Goal: Task Accomplishment & Management: Complete application form

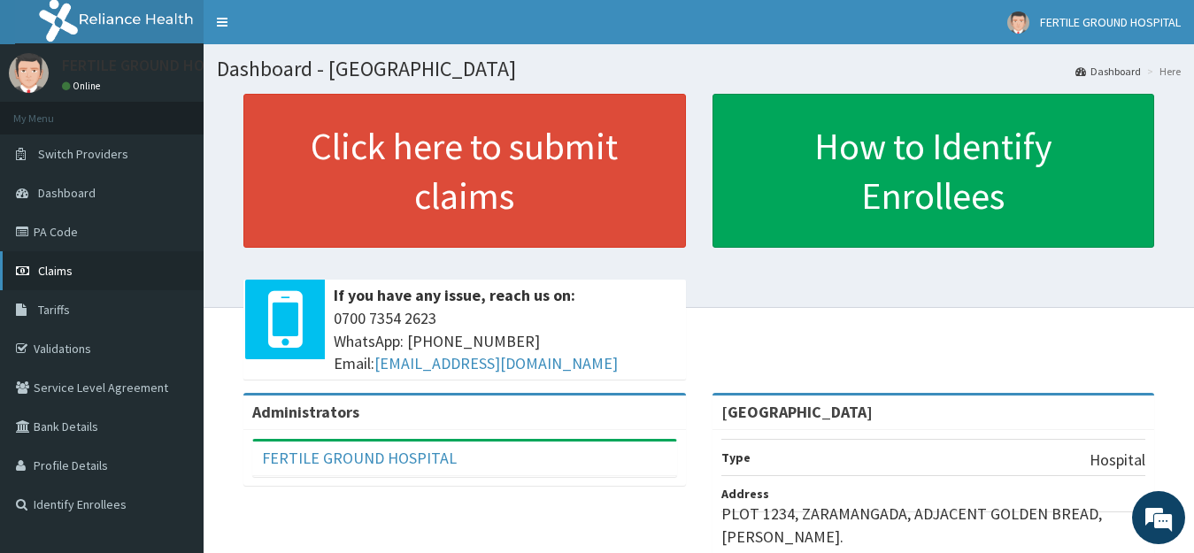
click at [54, 274] on span "Claims" at bounding box center [55, 271] width 35 height 16
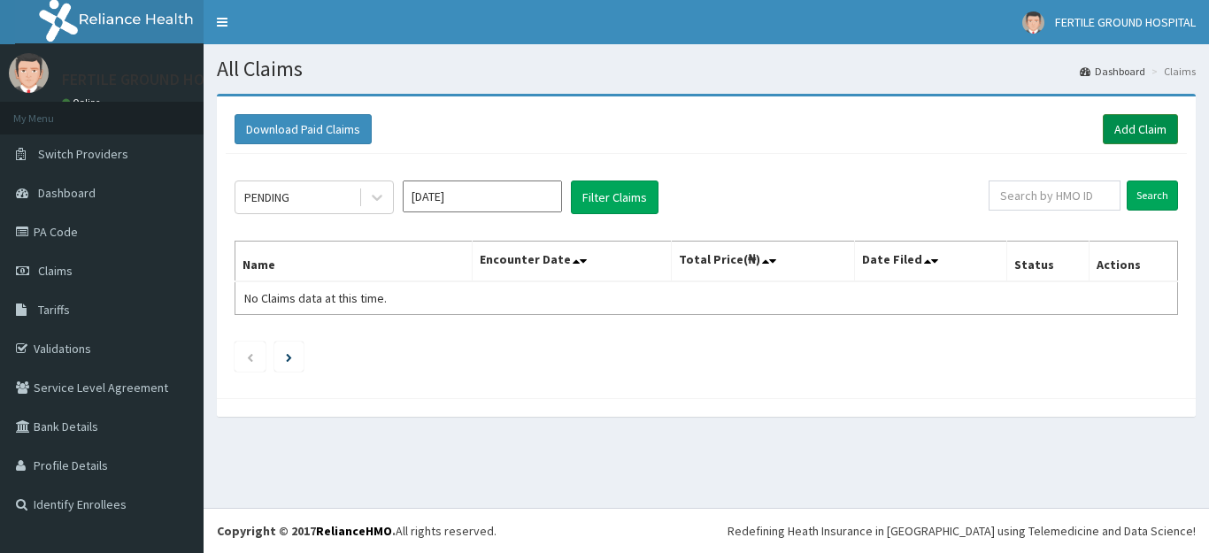
click at [1130, 130] on link "Add Claim" at bounding box center [1140, 129] width 75 height 30
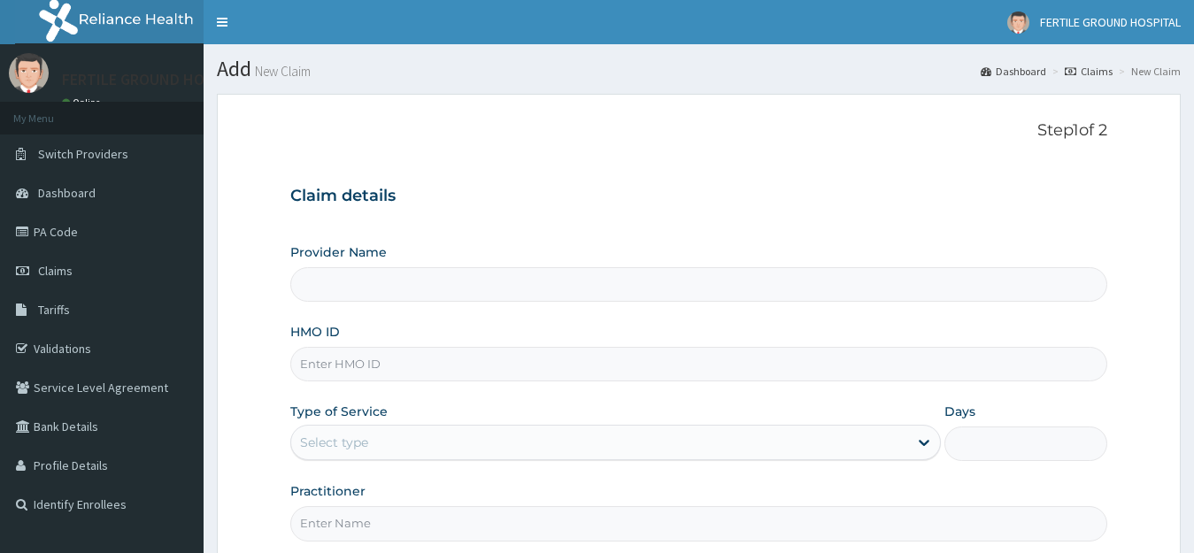
type input "[GEOGRAPHIC_DATA]"
type input "c"
type input "cya/10264/a"
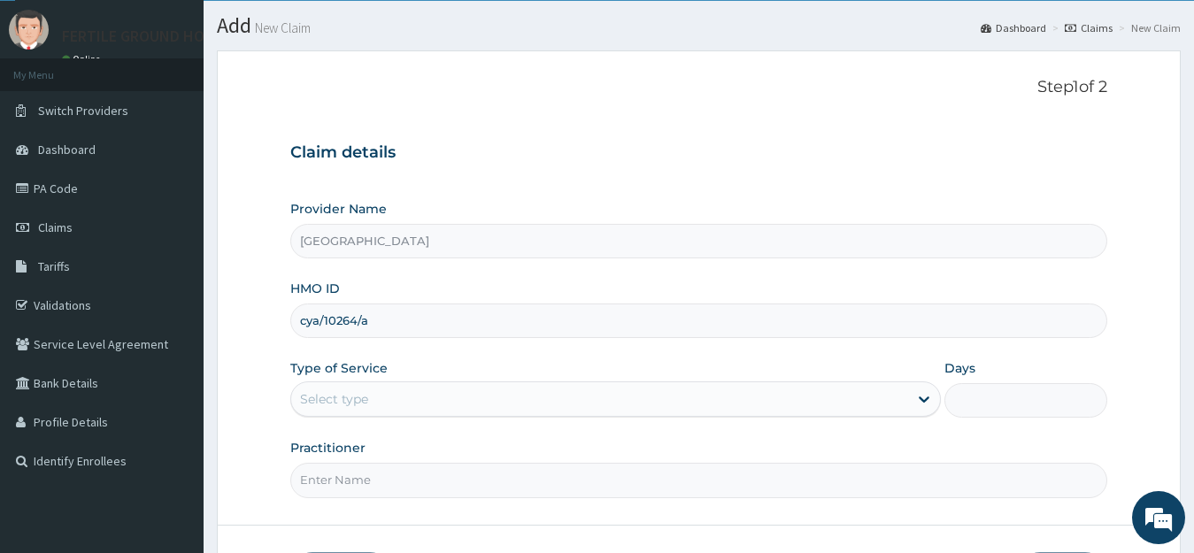
scroll to position [57, 0]
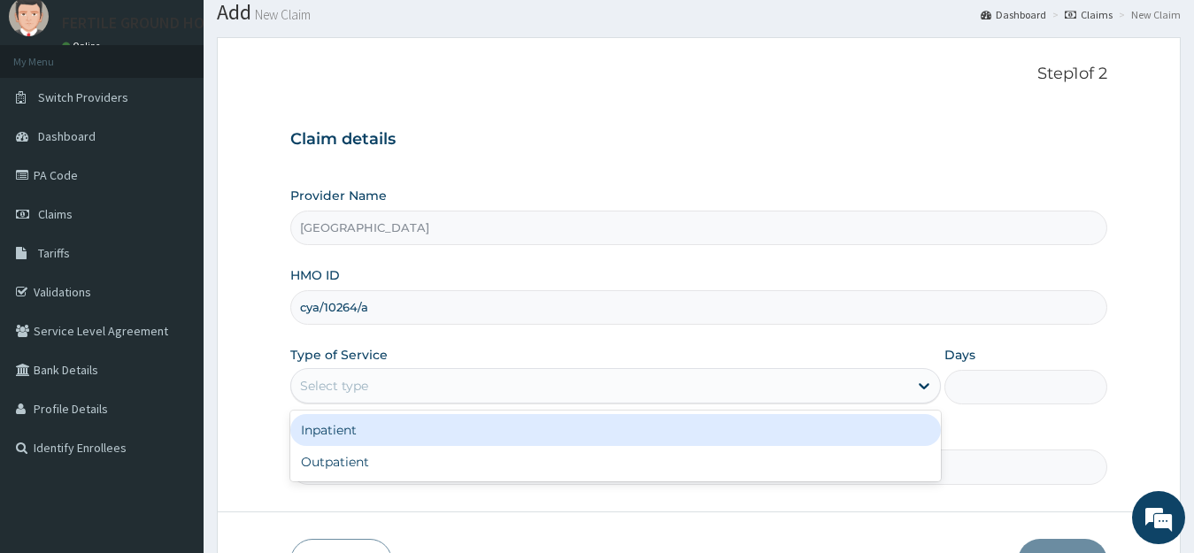
click at [601, 372] on div "Select type" at bounding box center [600, 386] width 618 height 28
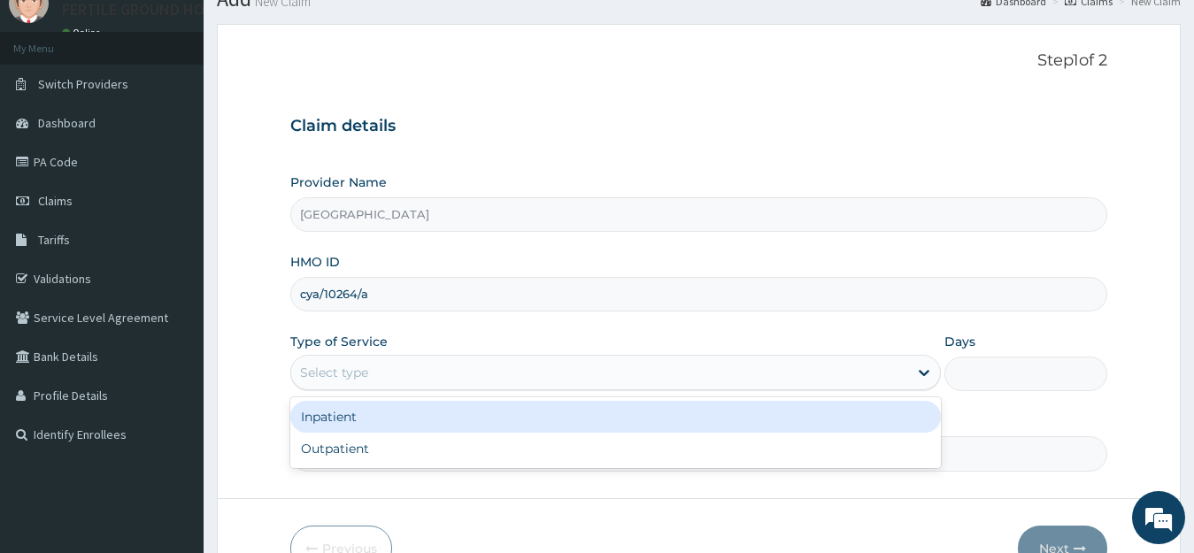
scroll to position [0, 0]
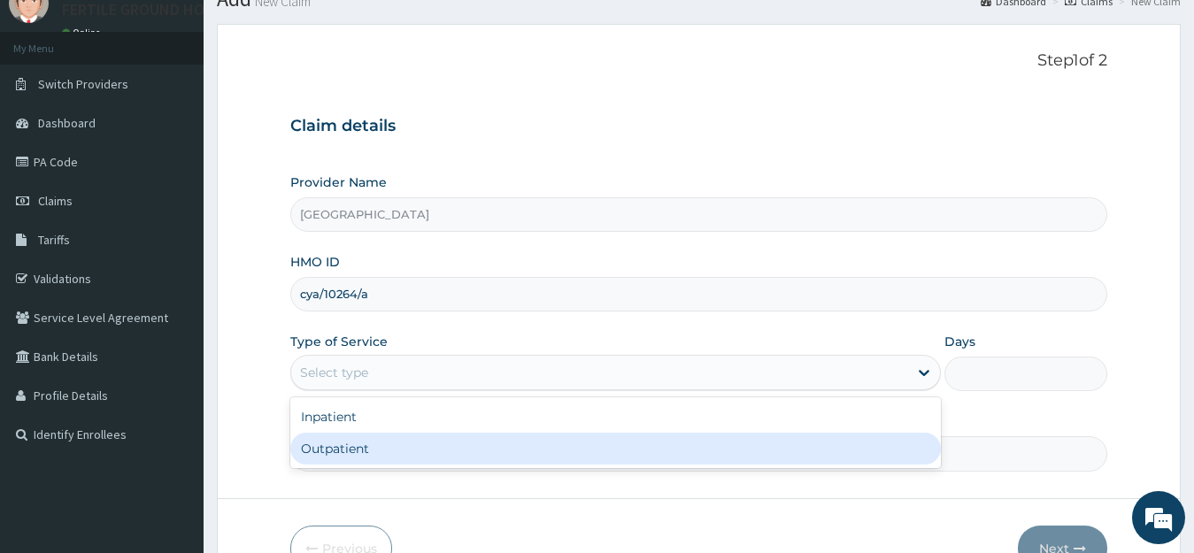
click at [381, 439] on div "Outpatient" at bounding box center [616, 449] width 652 height 32
type input "1"
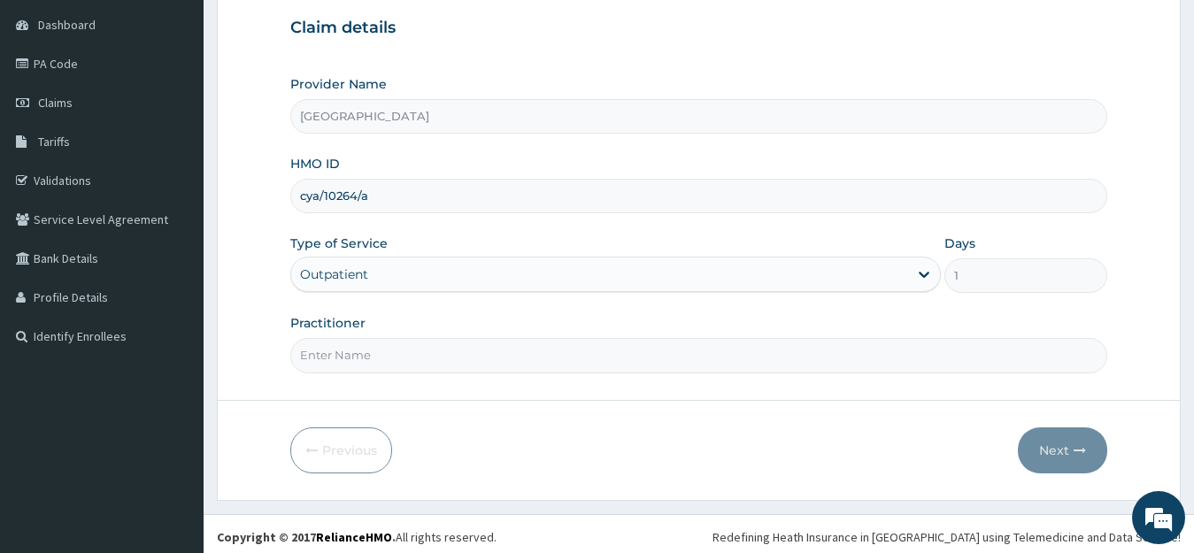
scroll to position [174, 0]
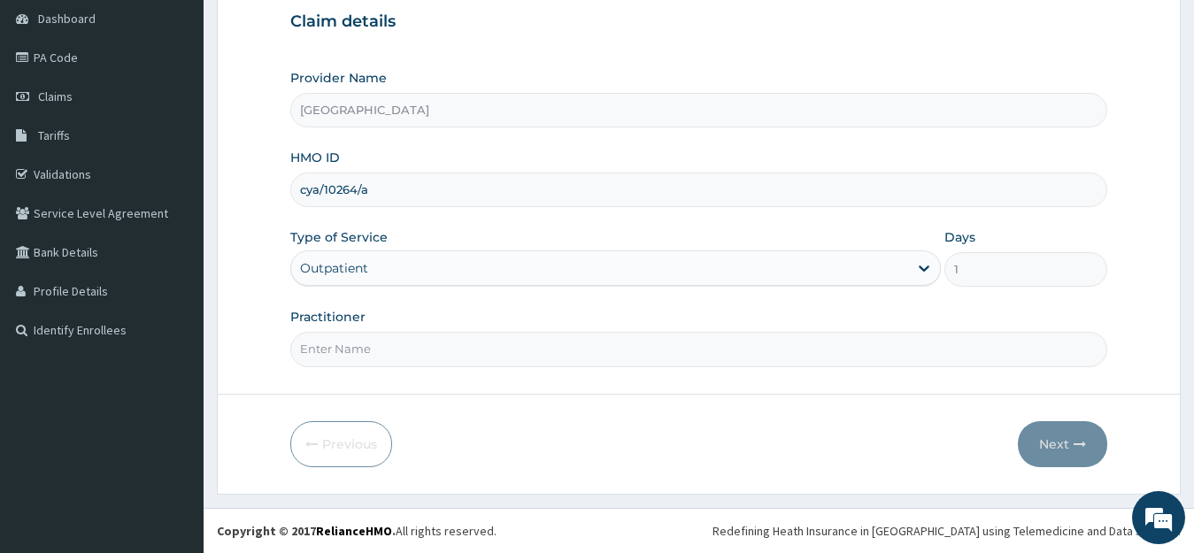
click at [869, 342] on input "Practitioner" at bounding box center [699, 349] width 818 height 35
type input "DR. CHRISTOPHER"
click at [1061, 435] on button "Next" at bounding box center [1062, 444] width 89 height 46
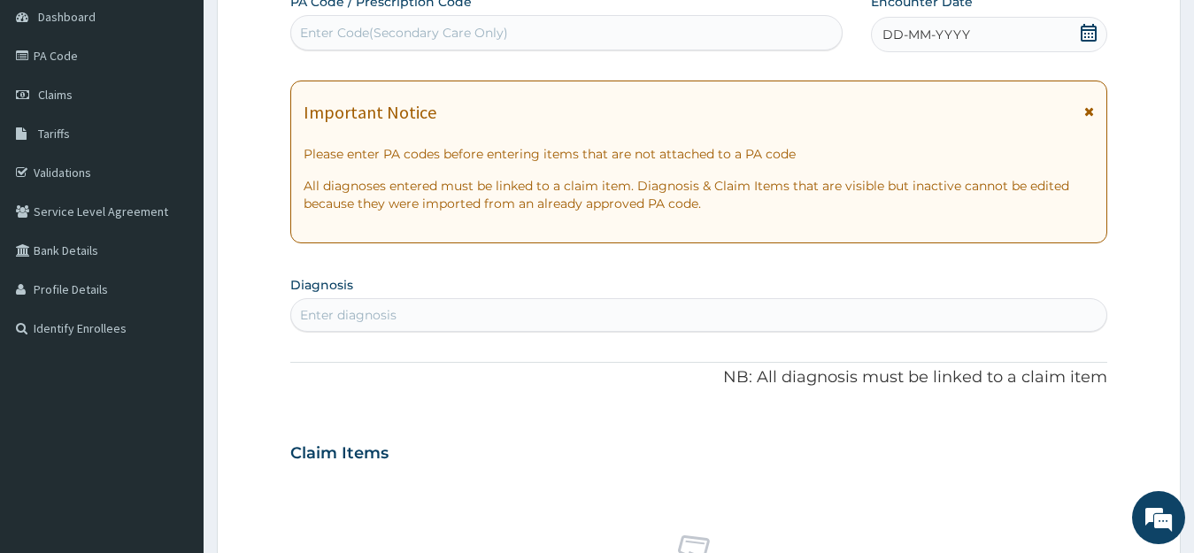
scroll to position [179, 0]
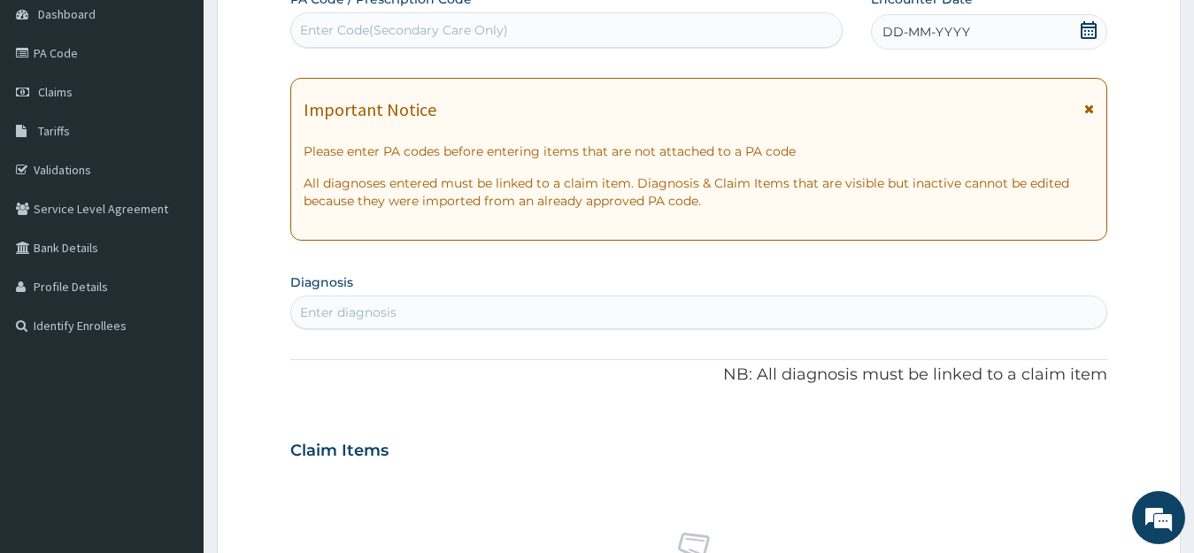
click at [1091, 104] on icon at bounding box center [1090, 109] width 10 height 12
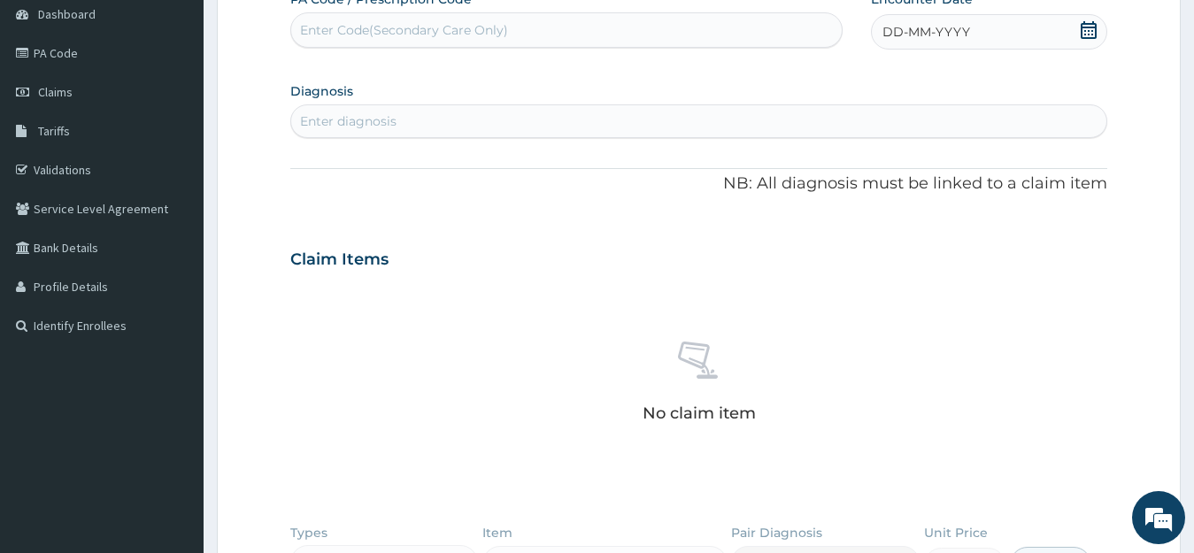
click at [1089, 21] on icon at bounding box center [1089, 30] width 18 height 18
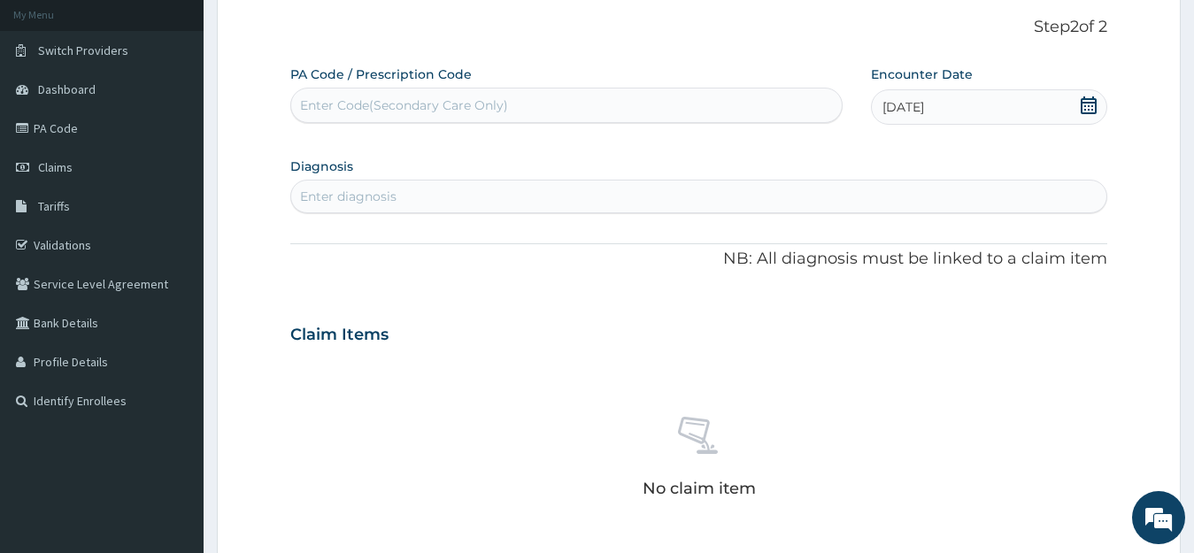
scroll to position [135, 0]
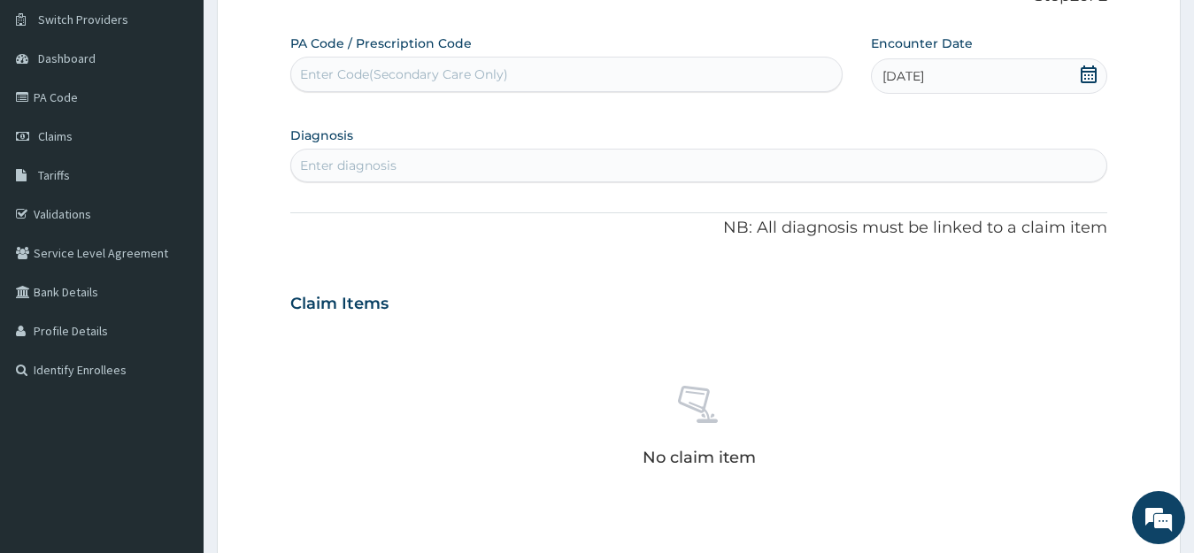
click at [584, 173] on div "Enter diagnosis" at bounding box center [699, 165] width 816 height 28
type input "MALARIA"
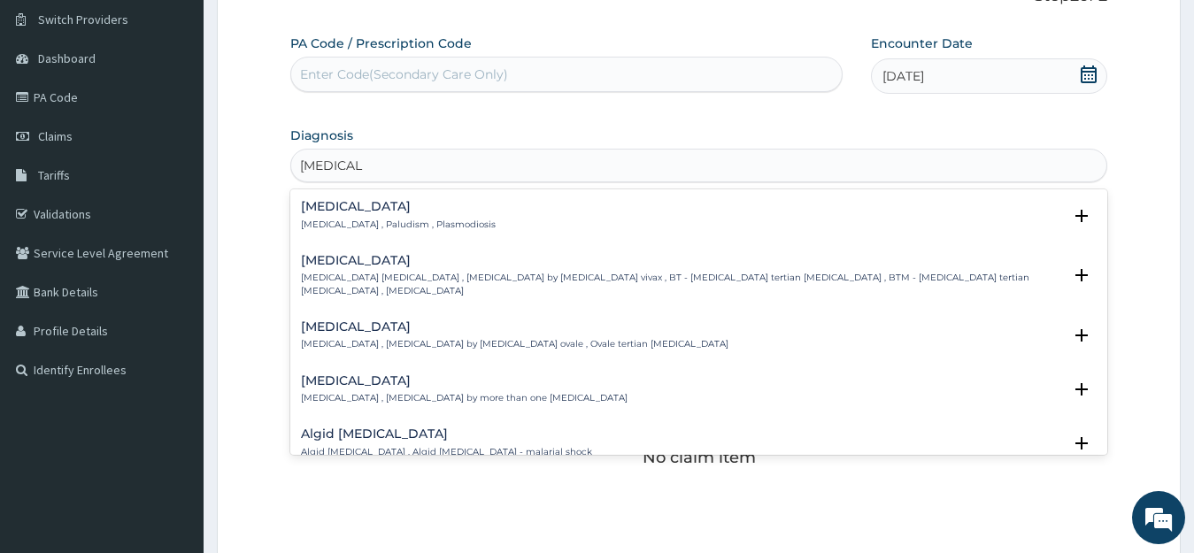
click at [416, 228] on p "Malaria , Paludism , Plasmodiosis" at bounding box center [398, 225] width 195 height 12
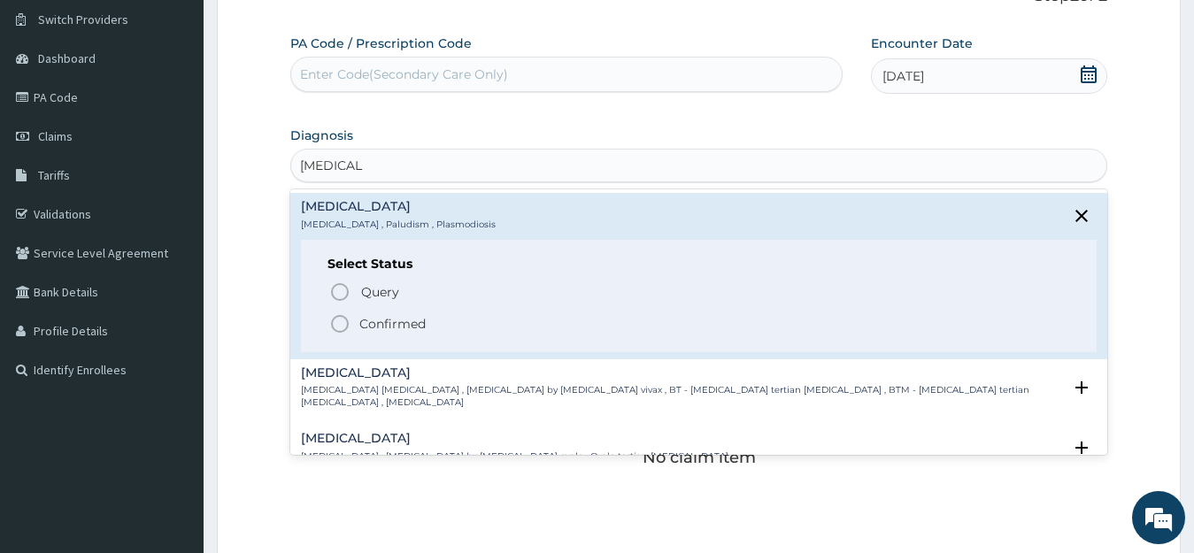
click at [362, 326] on p "Confirmed" at bounding box center [392, 324] width 66 height 18
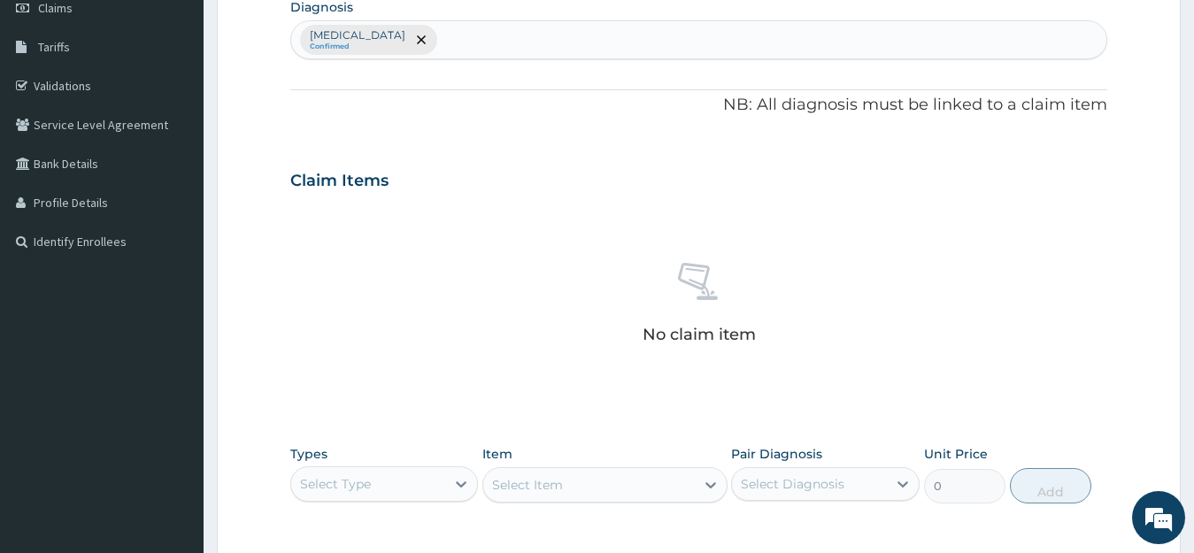
scroll to position [265, 0]
type input "UPPER RES"
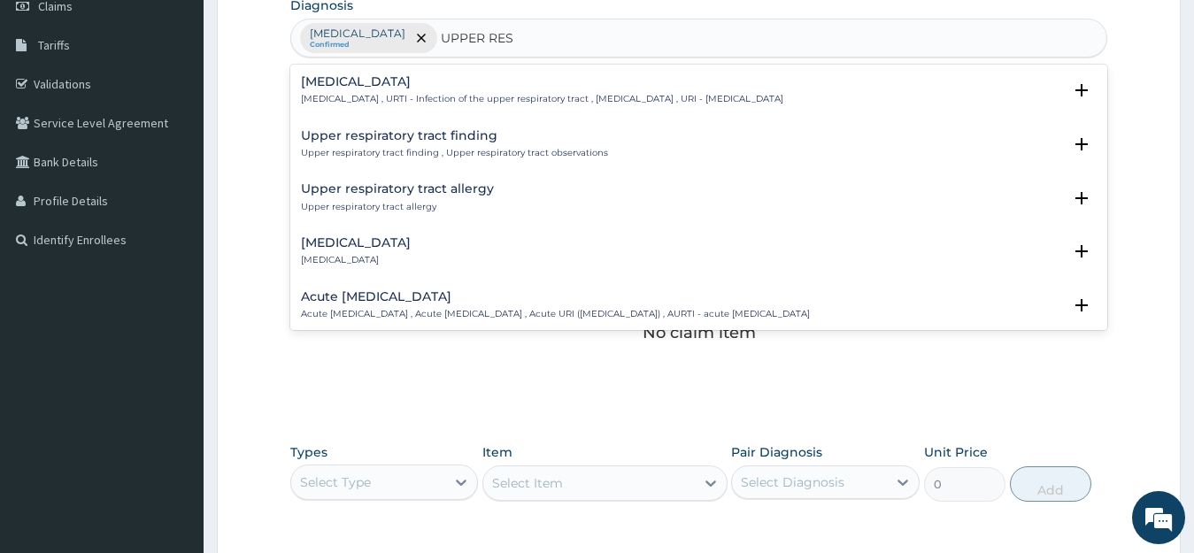
click at [424, 90] on div "Upper respiratory infection Upper respiratory infection , URTI - Infection of t…" at bounding box center [542, 90] width 483 height 31
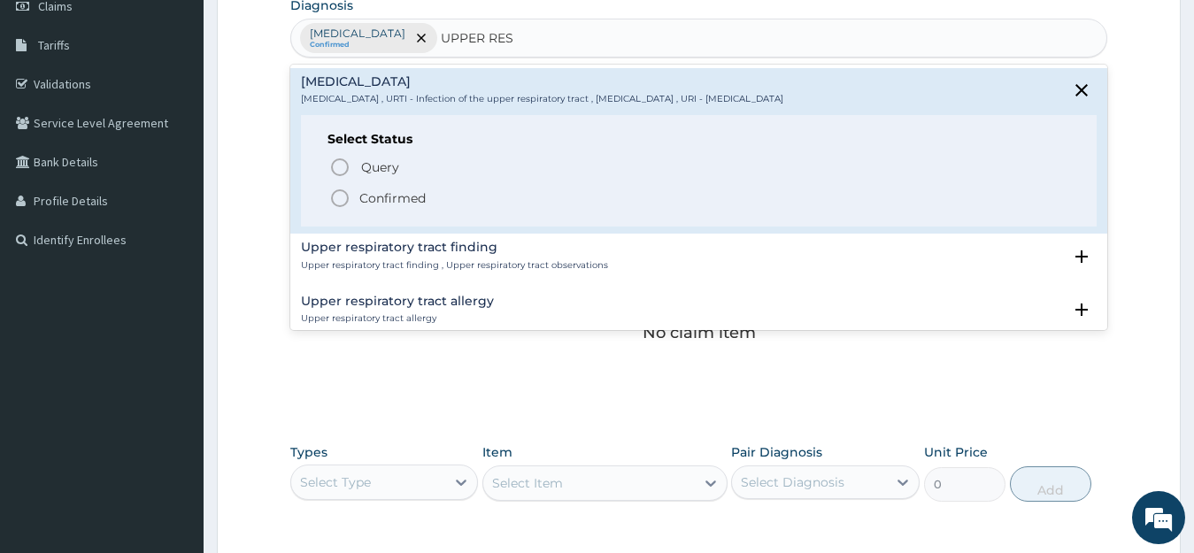
click at [336, 199] on icon "status option filled" at bounding box center [339, 198] width 21 height 21
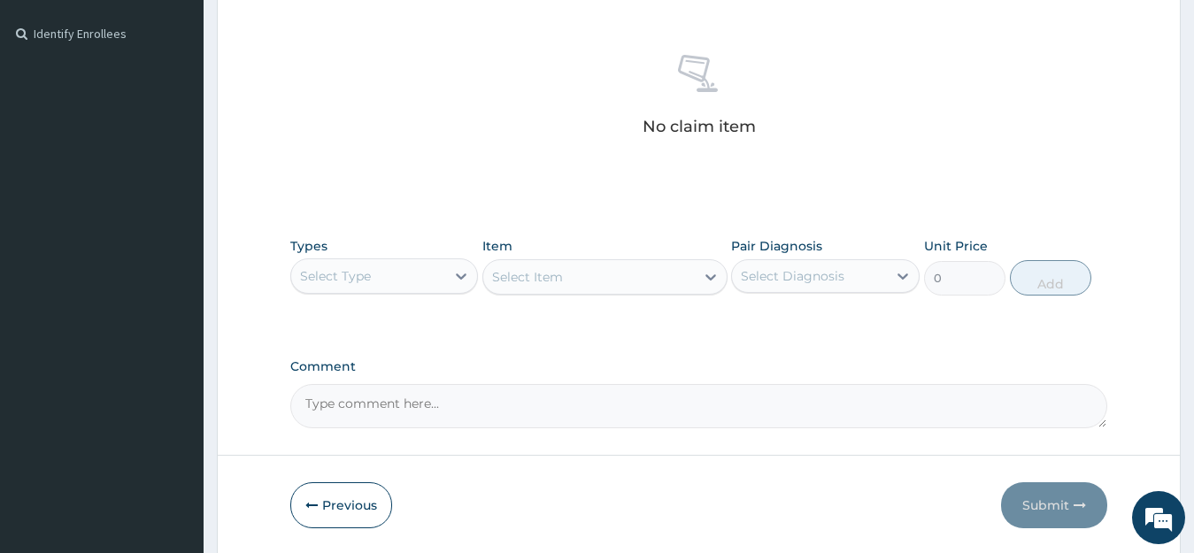
scroll to position [504, 0]
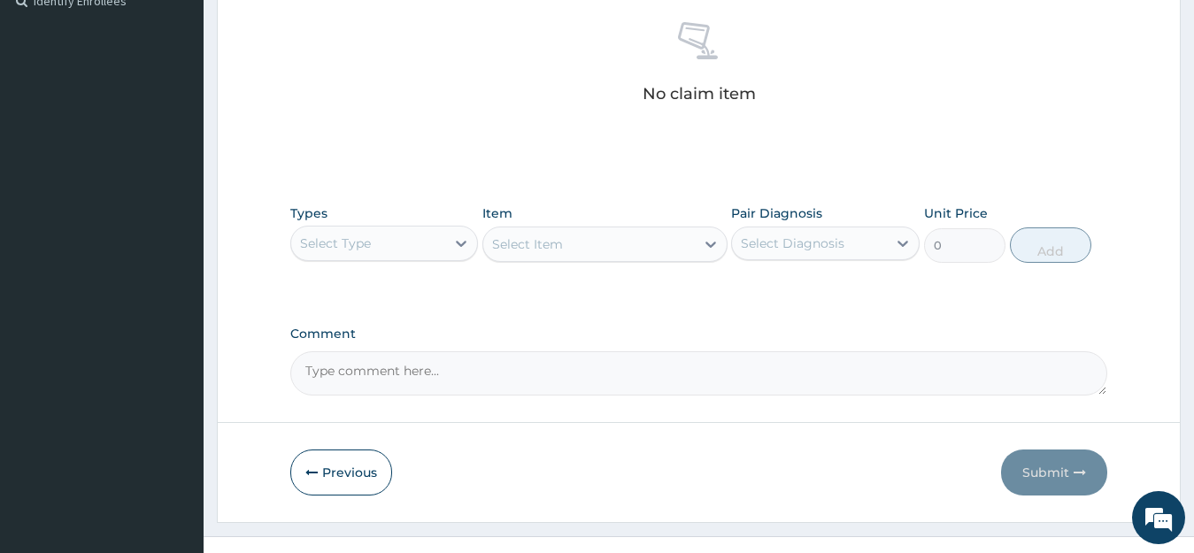
click at [359, 245] on div "Select Type" at bounding box center [335, 244] width 71 height 18
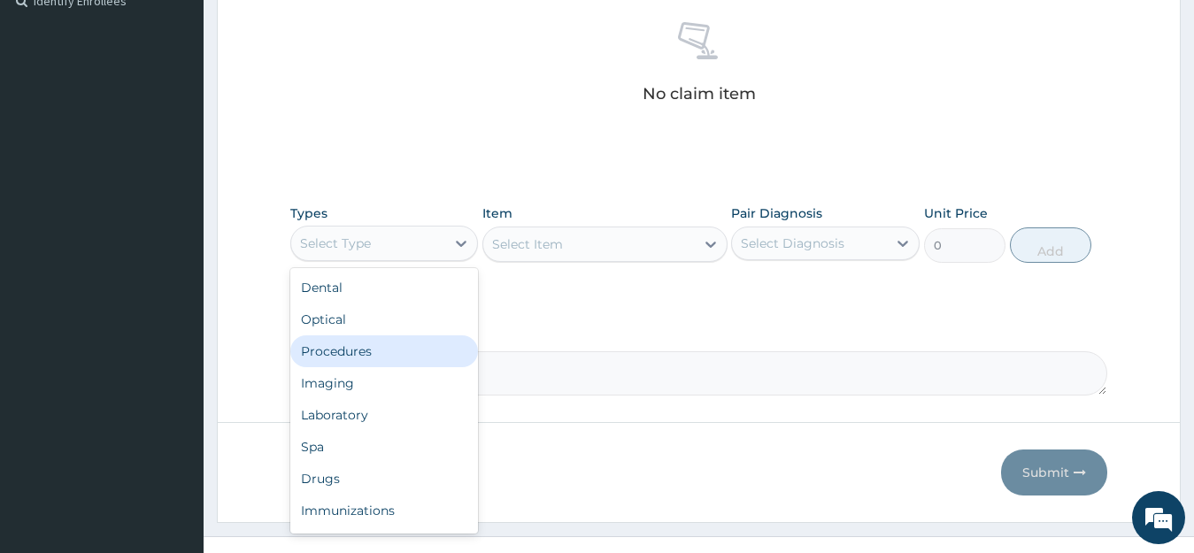
click at [361, 353] on div "Procedures" at bounding box center [384, 352] width 189 height 32
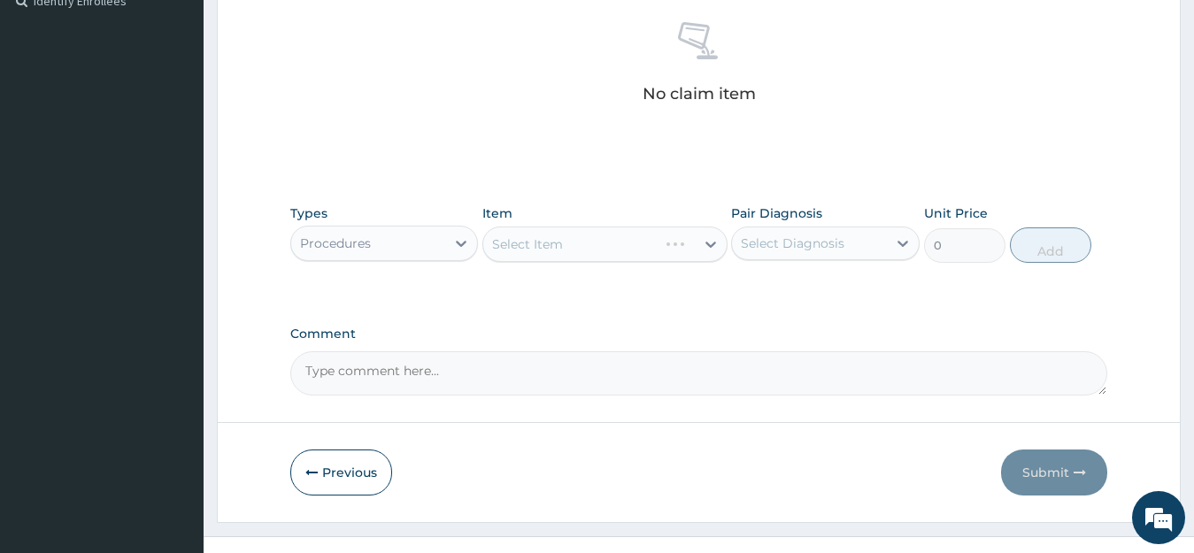
click at [548, 255] on div "Select Item" at bounding box center [605, 244] width 245 height 35
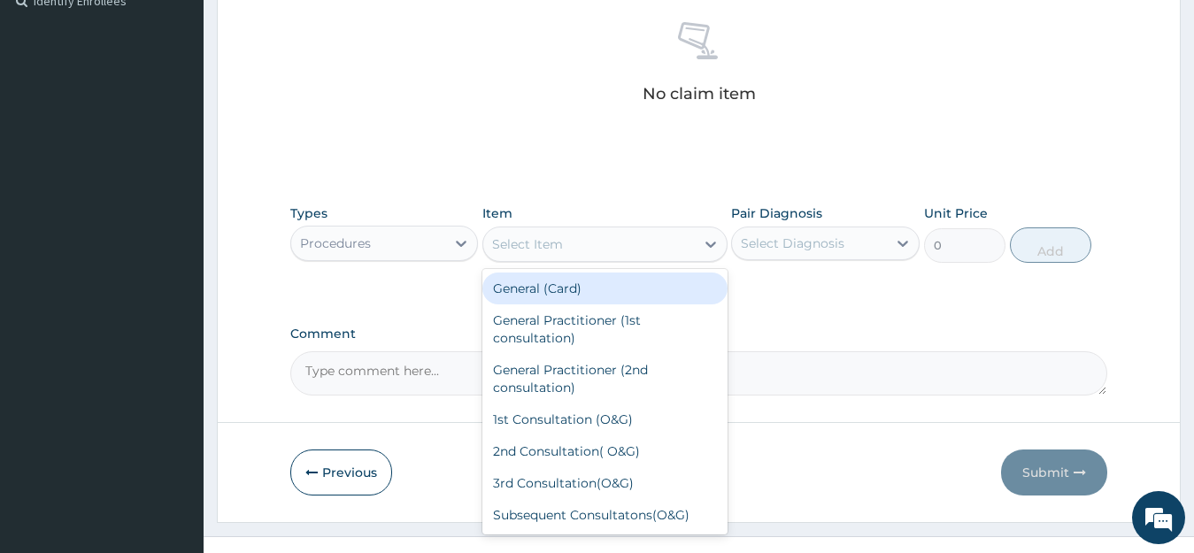
click at [548, 255] on div "Select Item" at bounding box center [589, 244] width 212 height 28
click at [573, 285] on div "General (Card)" at bounding box center [605, 289] width 245 height 32
type input "1950"
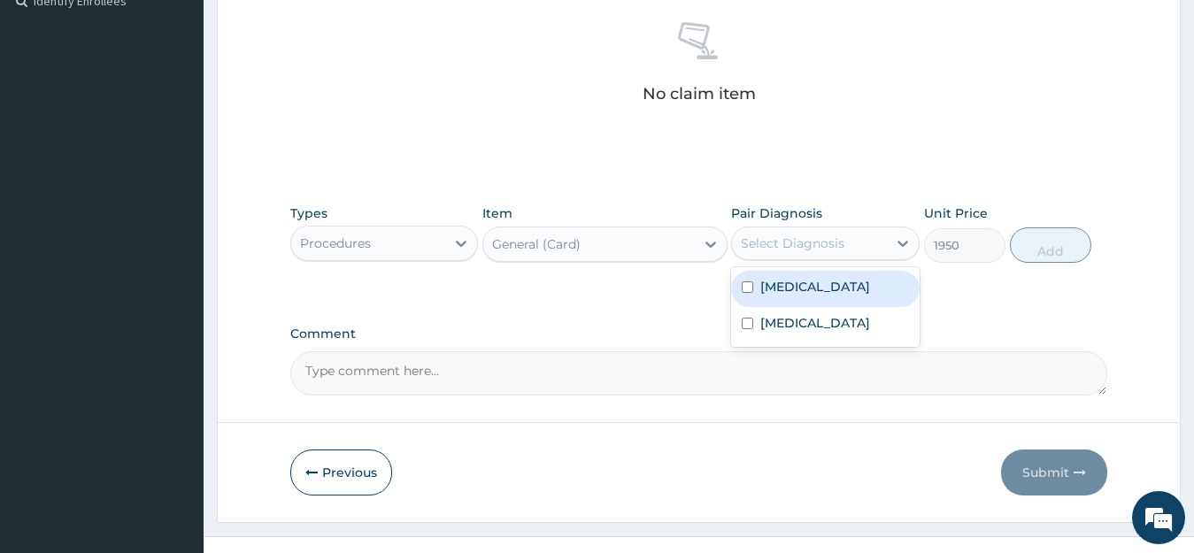
click at [845, 243] on div "Select Diagnosis" at bounding box center [793, 244] width 104 height 18
click at [780, 291] on label "Malaria" at bounding box center [816, 287] width 110 height 18
checkbox input "true"
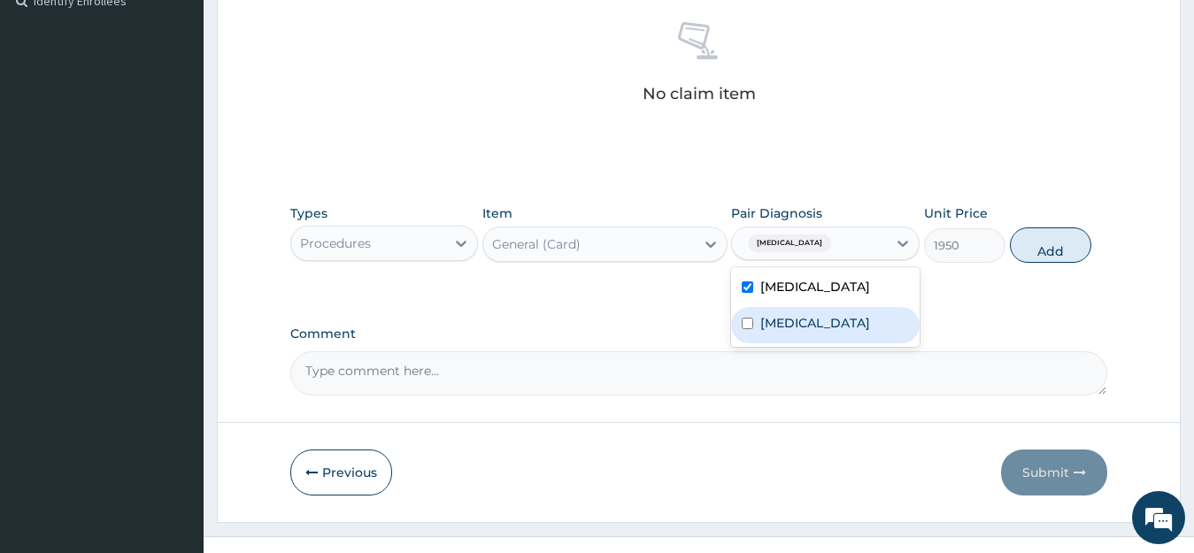
click at [789, 325] on label "Upper respiratory infection" at bounding box center [816, 323] width 110 height 18
checkbox input "true"
click at [1062, 251] on button "Add" at bounding box center [1050, 245] width 81 height 35
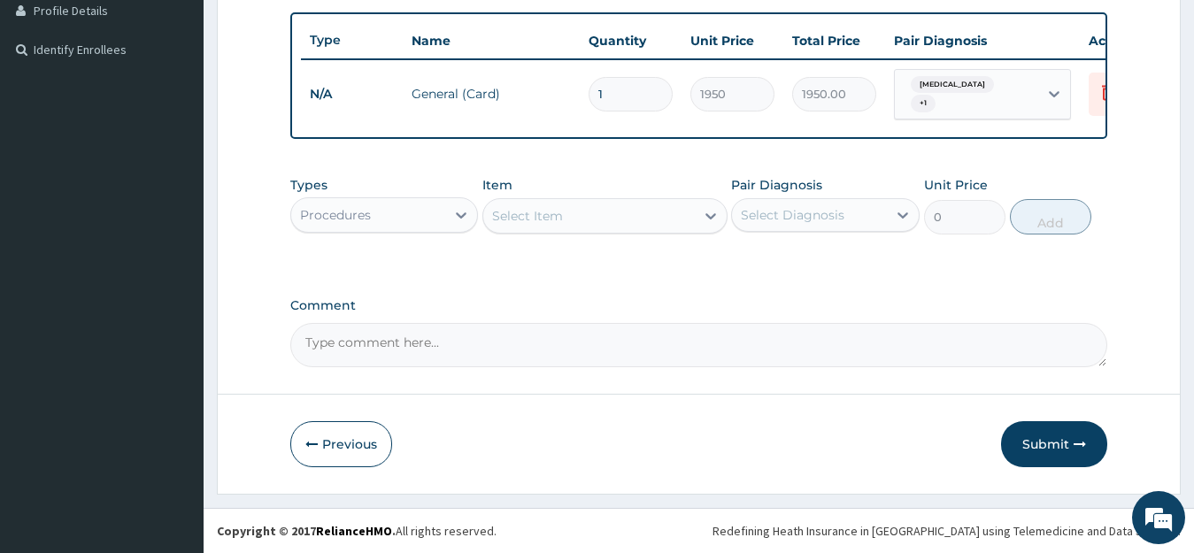
scroll to position [463, 0]
click at [438, 217] on div "Procedures" at bounding box center [368, 215] width 155 height 28
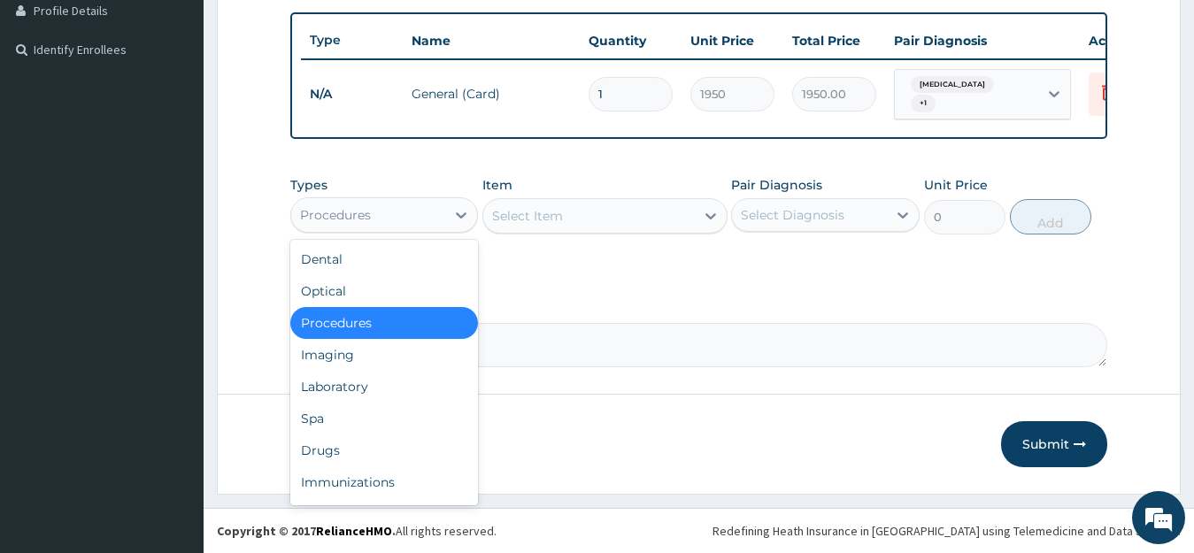
click at [571, 217] on div "Select Item" at bounding box center [589, 216] width 212 height 28
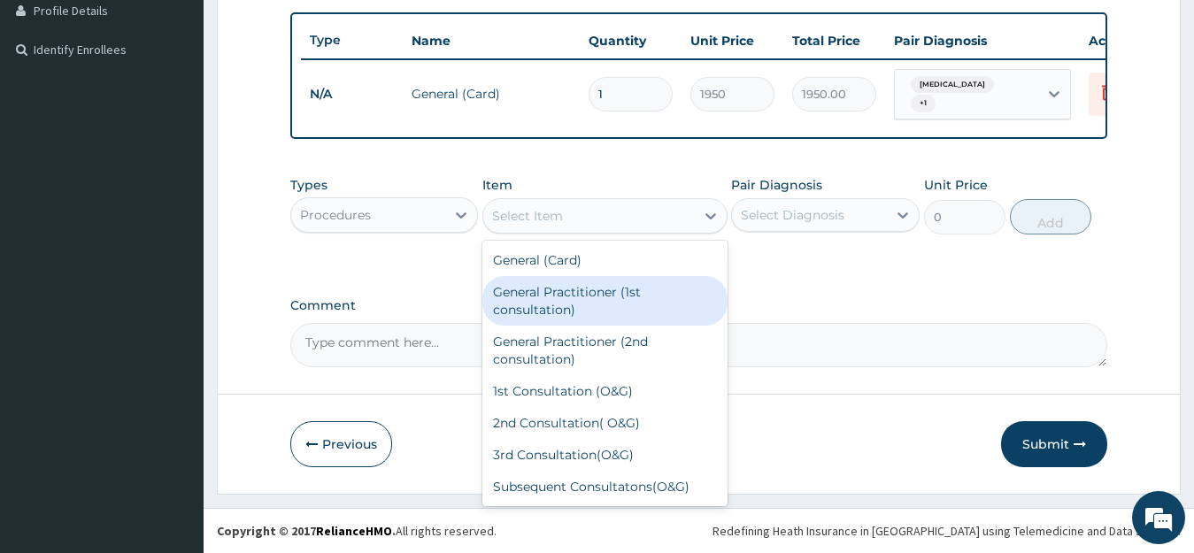
click at [568, 307] on div "General Practitioner (1st consultation)" at bounding box center [605, 301] width 245 height 50
type input "3900"
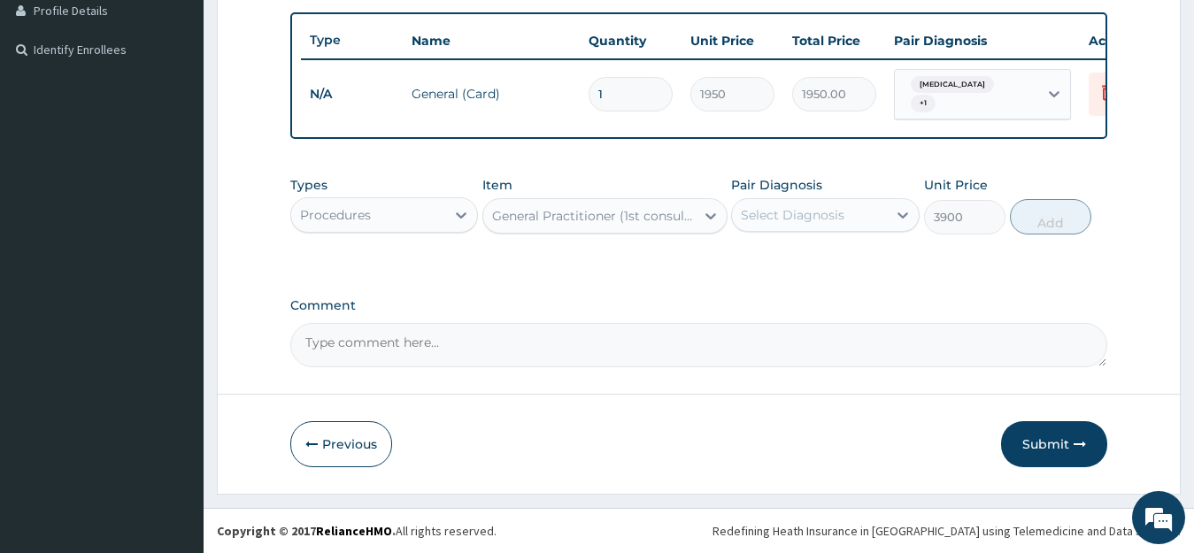
click at [815, 222] on div "Select Diagnosis" at bounding box center [793, 215] width 104 height 18
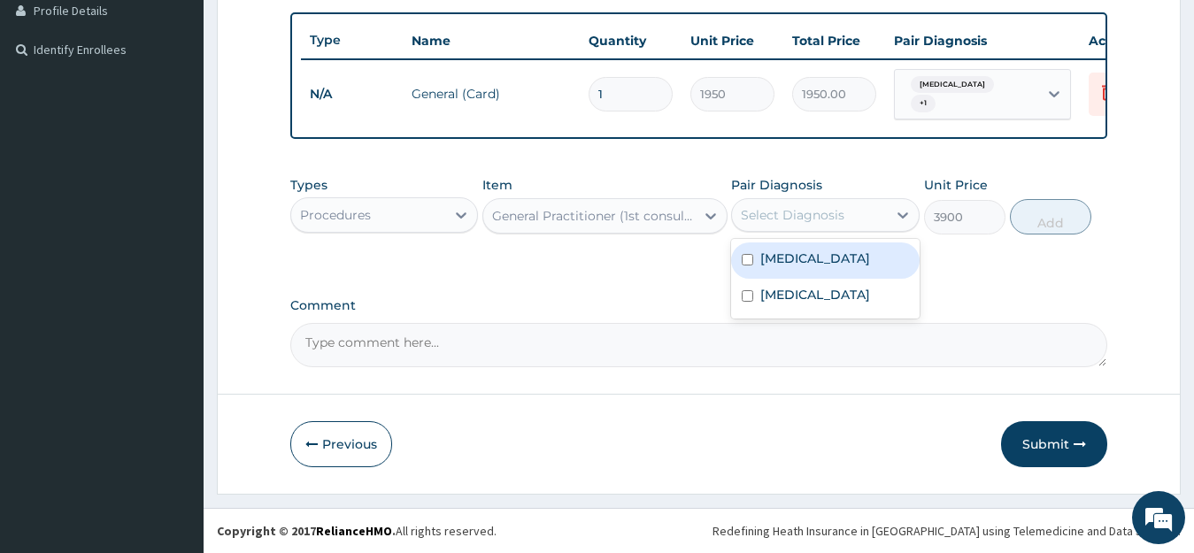
click at [791, 261] on label "Malaria" at bounding box center [816, 259] width 110 height 18
checkbox input "true"
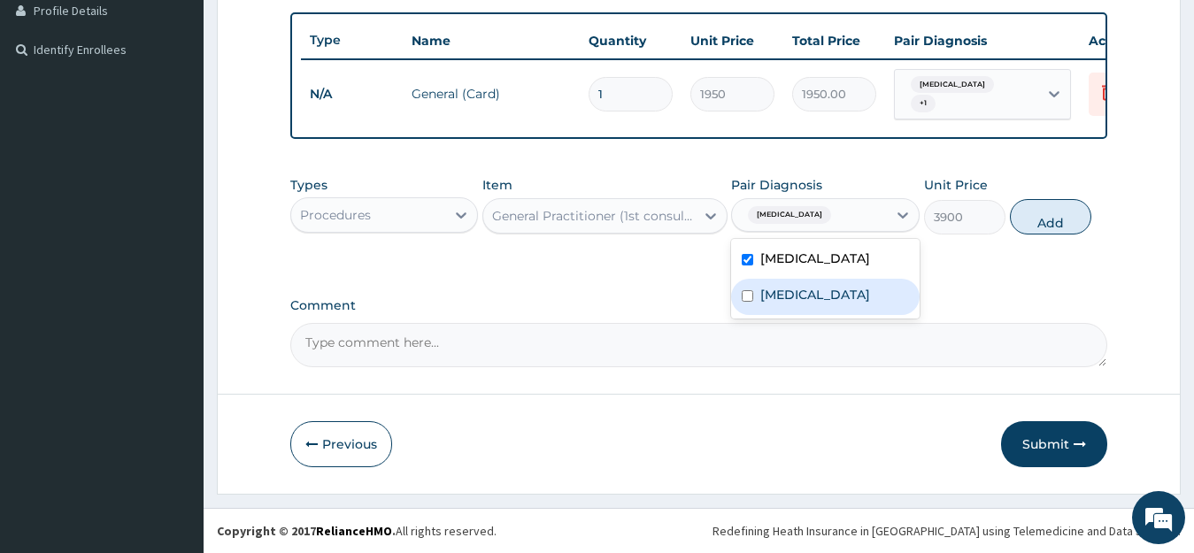
click at [785, 299] on label "Upper respiratory infection" at bounding box center [816, 295] width 110 height 18
checkbox input "true"
click at [1046, 225] on button "Add" at bounding box center [1050, 216] width 81 height 35
type input "0"
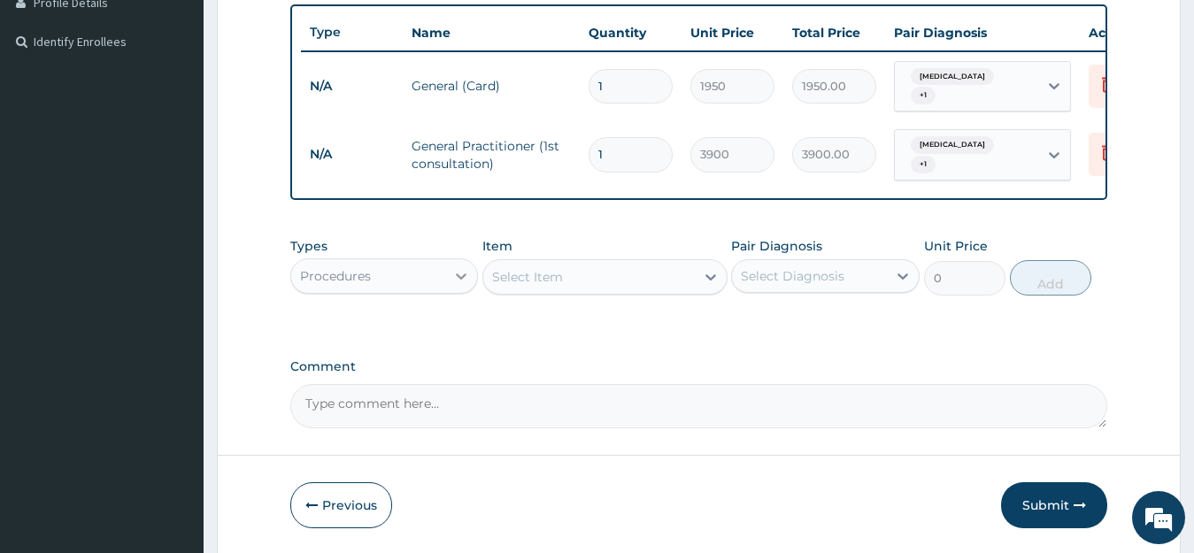
click at [451, 274] on div at bounding box center [461, 276] width 32 height 32
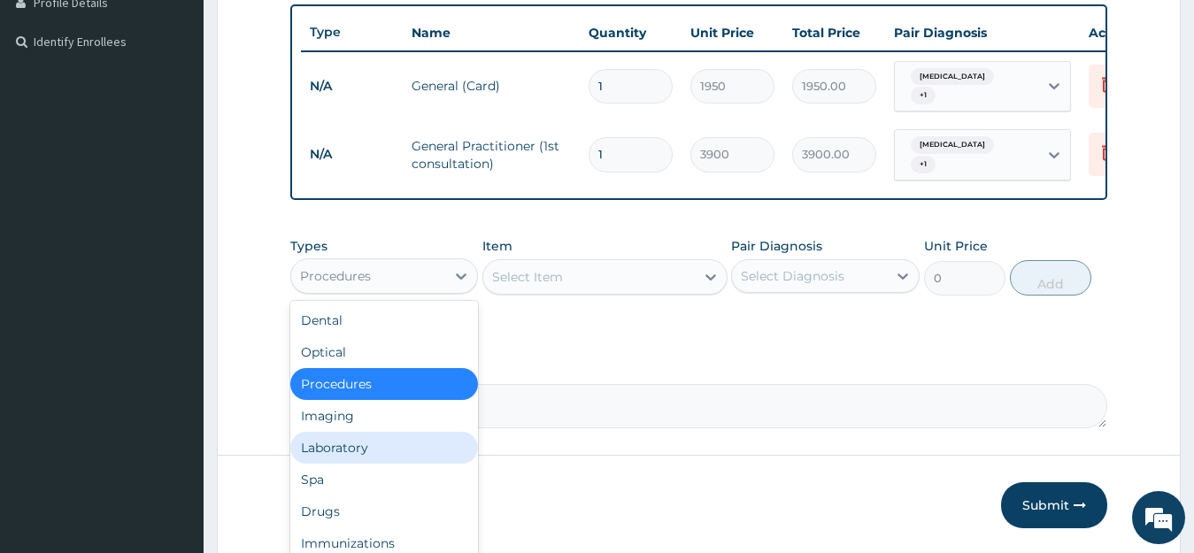
click at [357, 435] on div "Laboratory" at bounding box center [384, 448] width 189 height 32
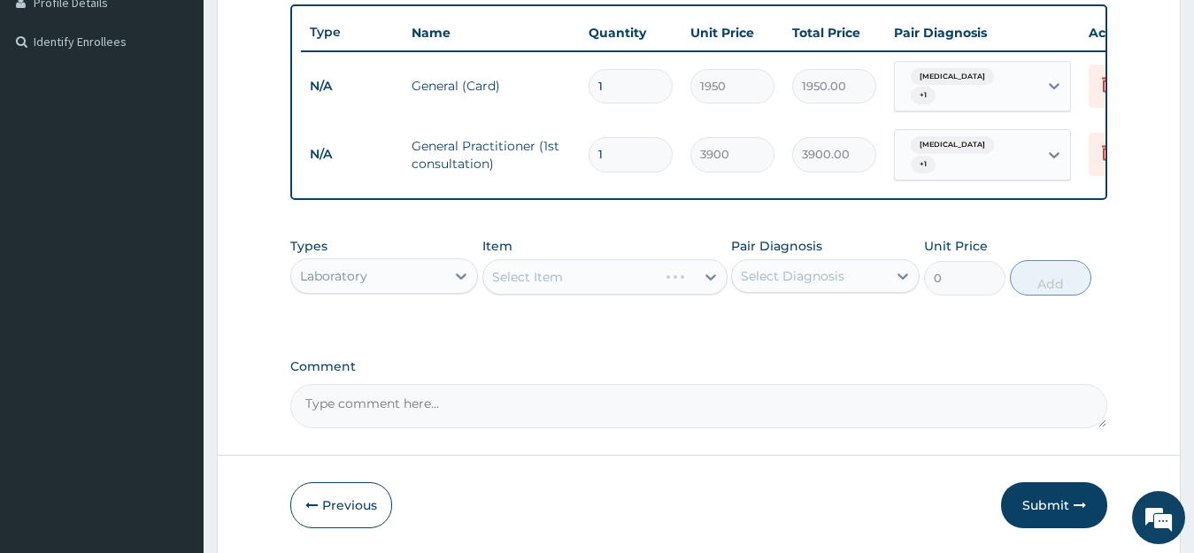
click at [646, 275] on div "Select Item" at bounding box center [605, 276] width 245 height 35
click at [646, 275] on div "Select Item" at bounding box center [589, 277] width 212 height 28
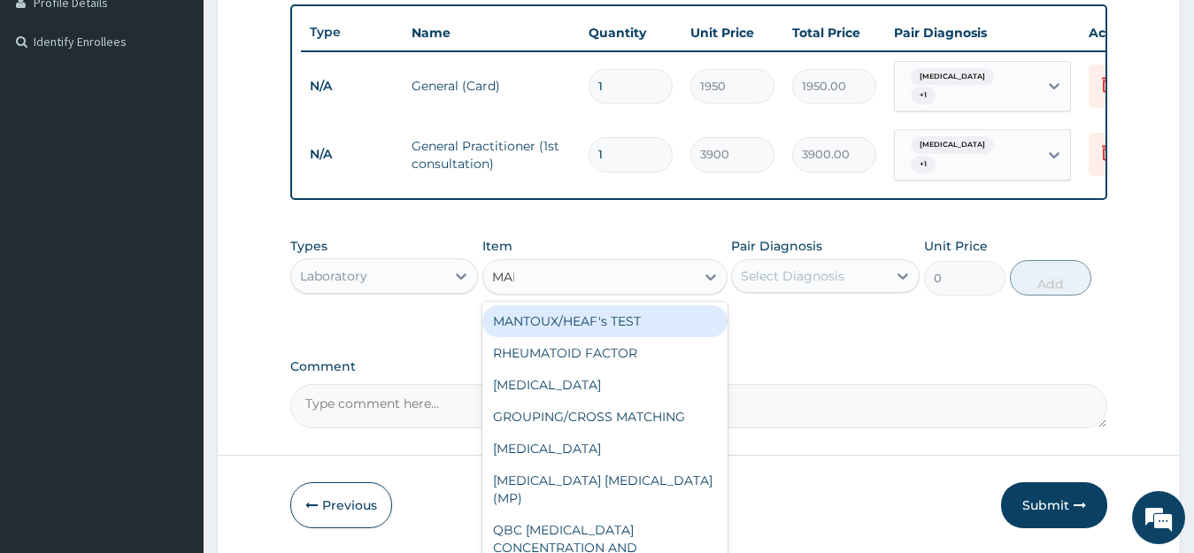
type input "MALA"
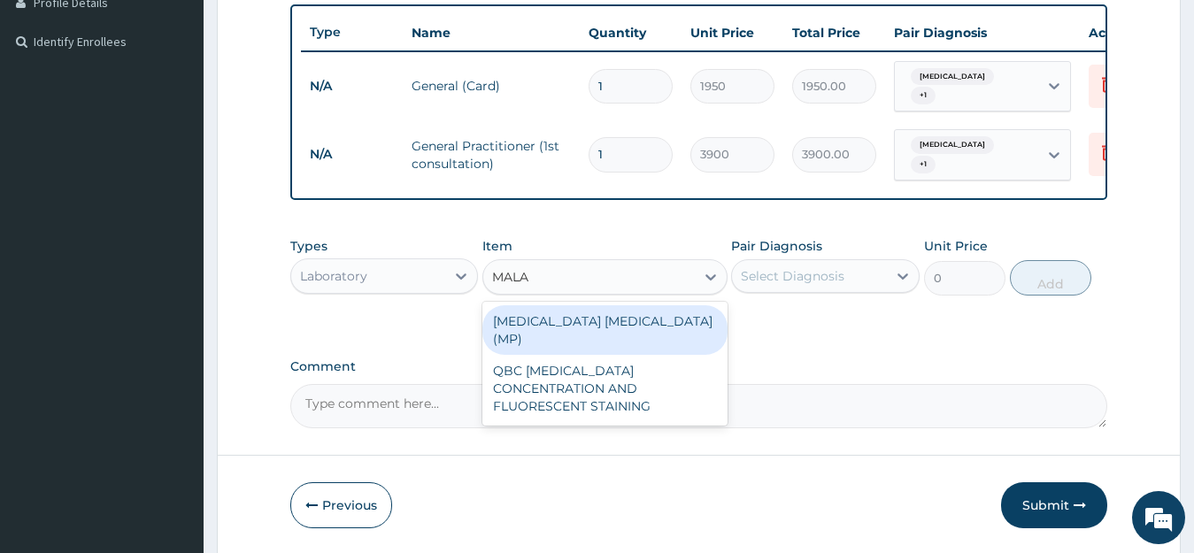
click at [606, 327] on div "MALARIA PARASITE (MP)" at bounding box center [605, 330] width 245 height 50
type input "1820"
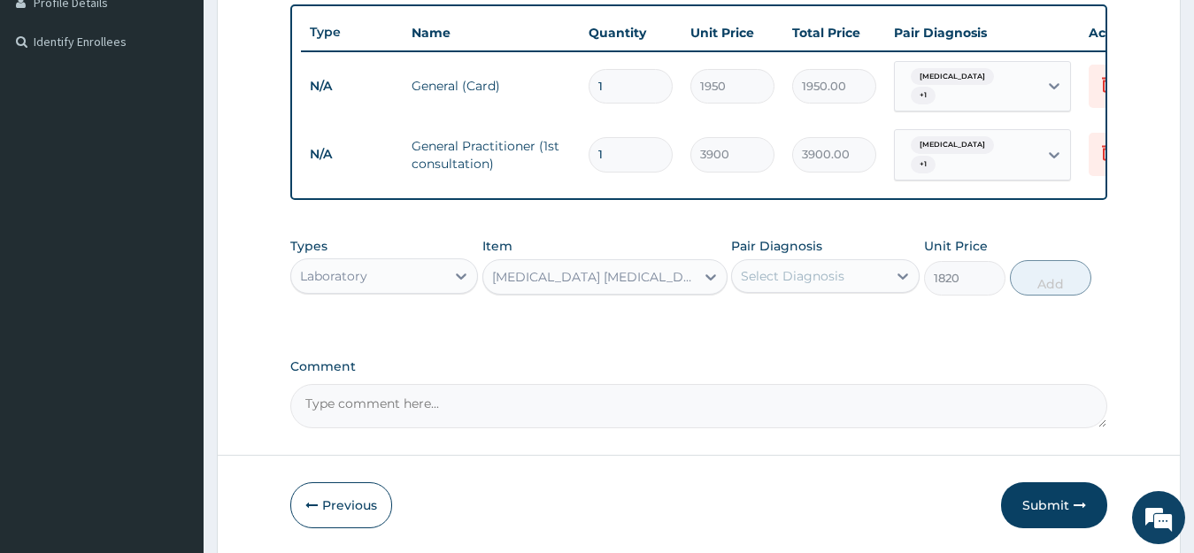
click at [874, 278] on div "Select Diagnosis" at bounding box center [809, 276] width 155 height 28
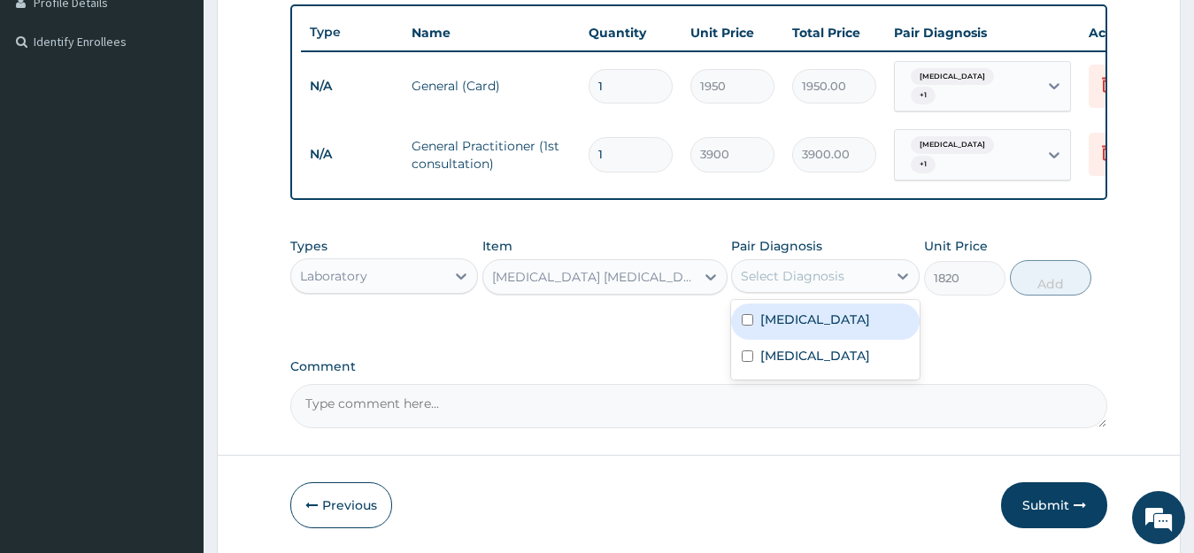
click at [826, 305] on div "Malaria" at bounding box center [825, 322] width 189 height 36
checkbox input "true"
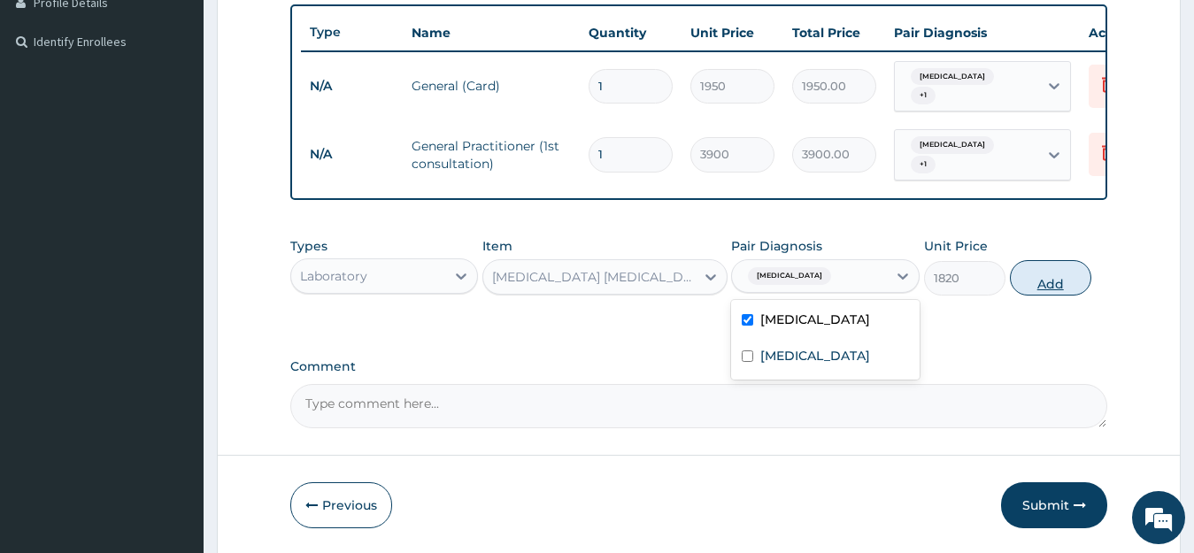
click at [1039, 285] on button "Add" at bounding box center [1050, 277] width 81 height 35
type input "0"
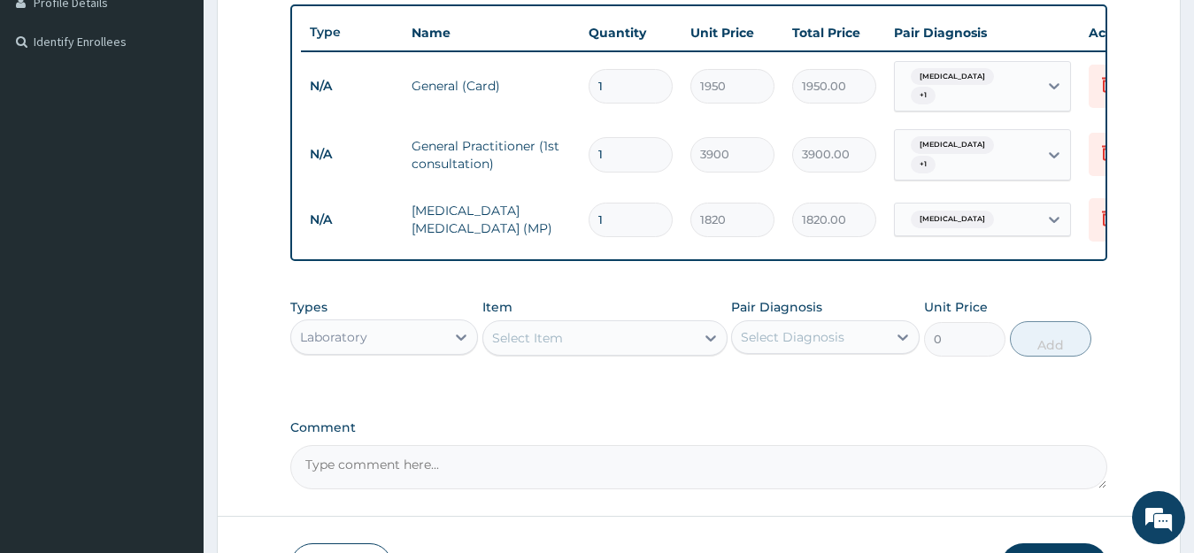
click at [374, 336] on div "Laboratory" at bounding box center [368, 337] width 155 height 28
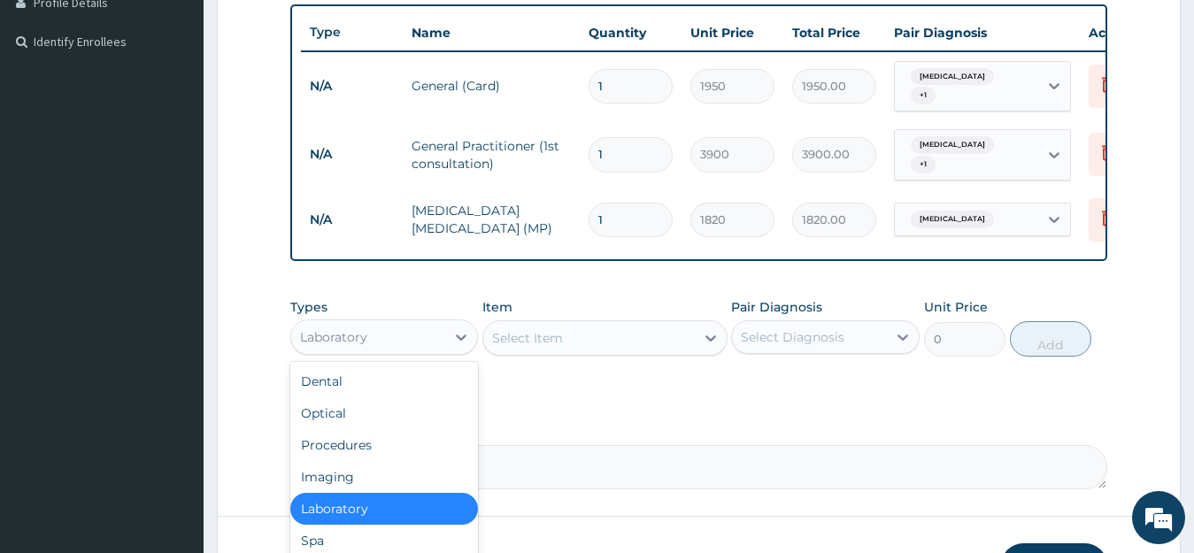
click at [606, 328] on div "Select Item" at bounding box center [589, 338] width 212 height 28
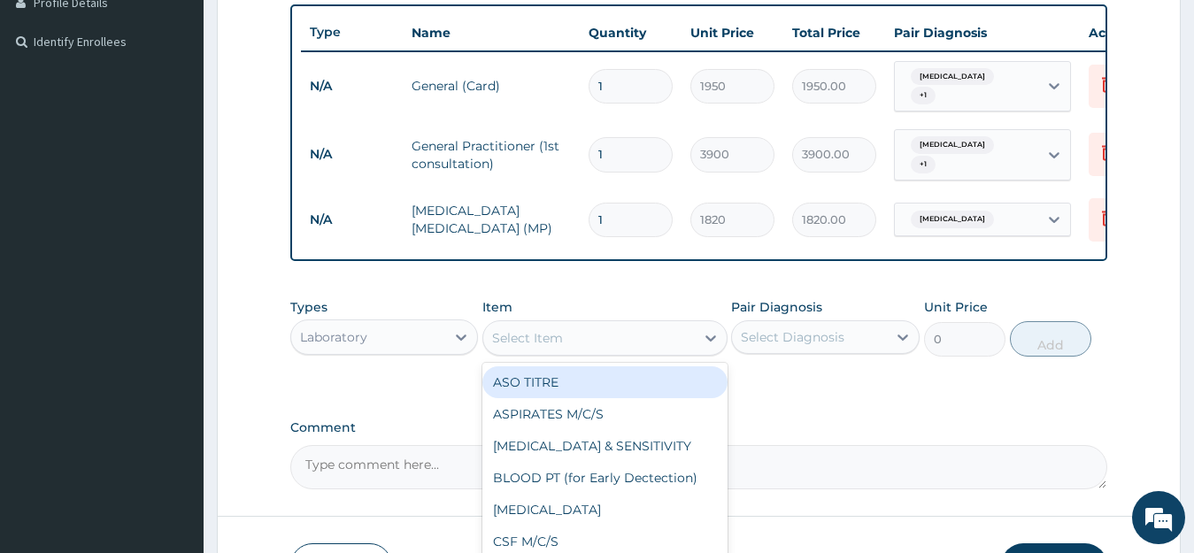
click at [436, 333] on div "Laboratory" at bounding box center [368, 337] width 155 height 28
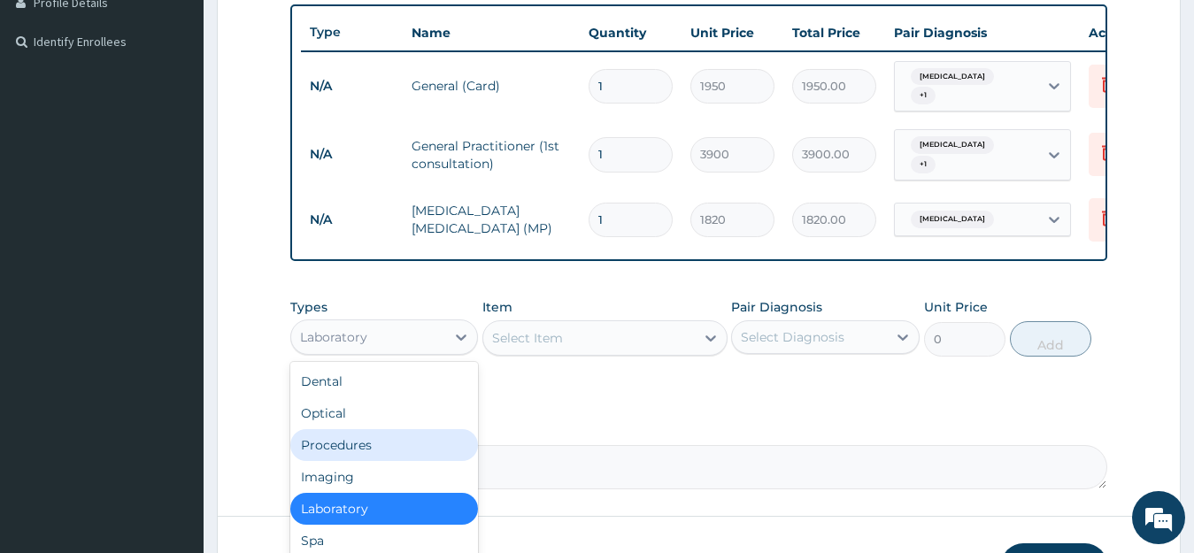
scroll to position [585, 0]
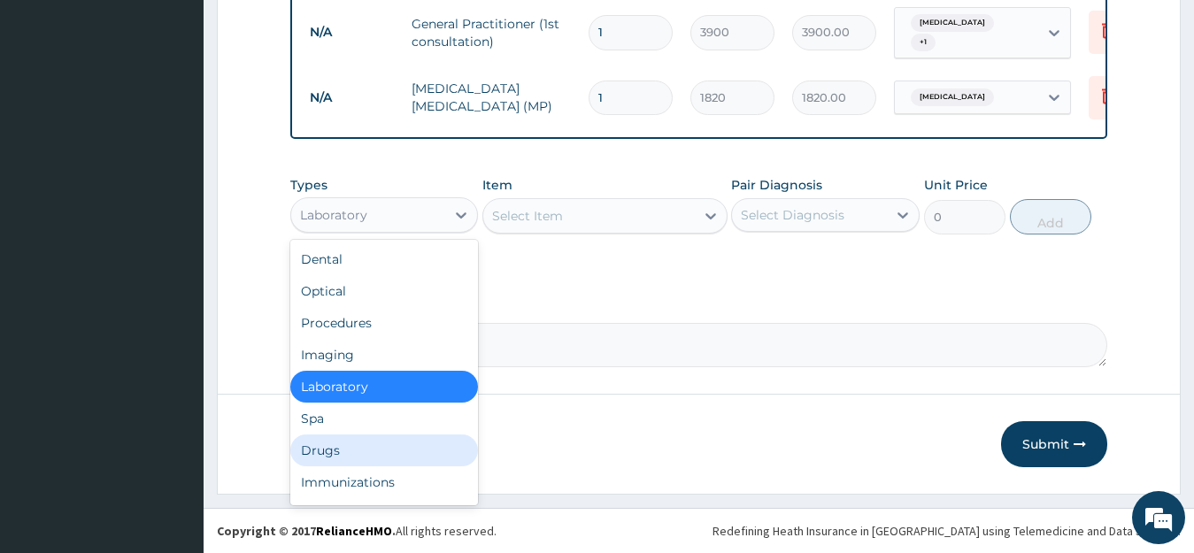
click at [359, 439] on div "Drugs" at bounding box center [384, 451] width 189 height 32
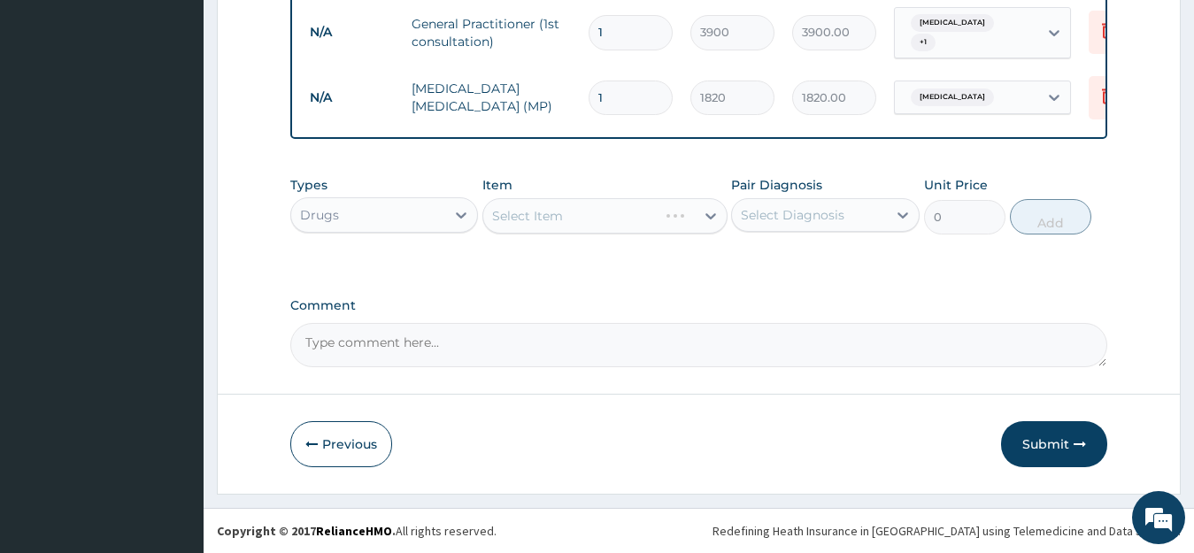
click at [662, 215] on div "Select Item" at bounding box center [605, 215] width 245 height 35
click at [662, 215] on div "Select Item" at bounding box center [589, 216] width 212 height 28
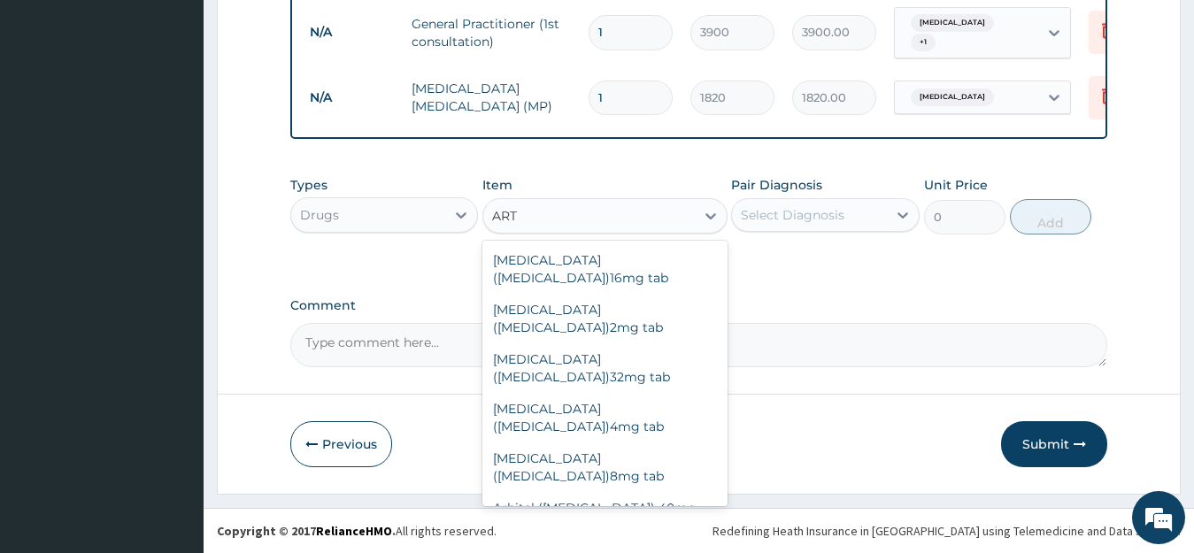
type input "ARTE"
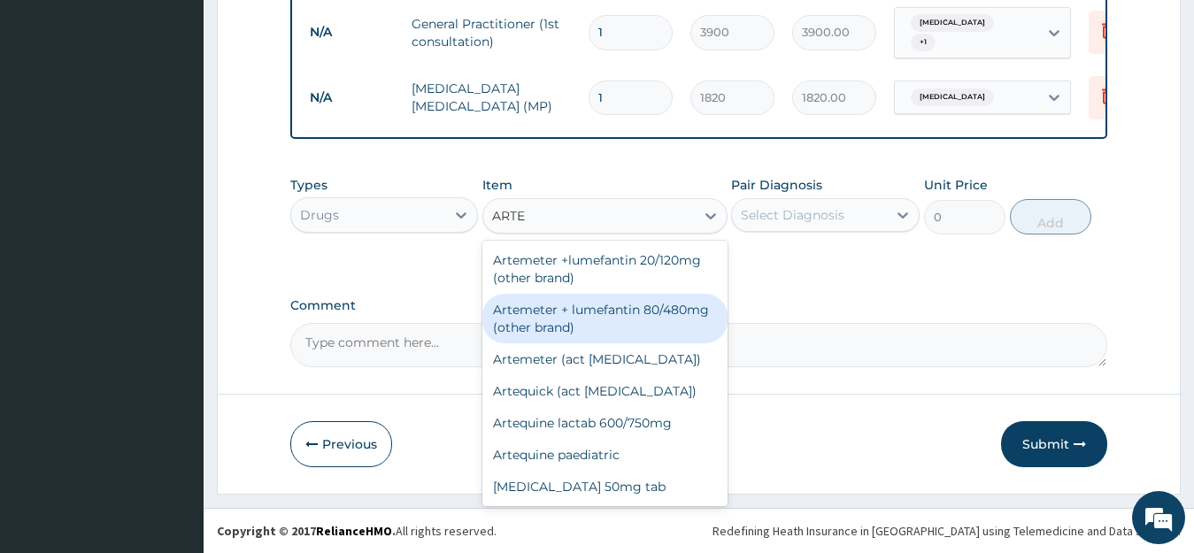
click at [581, 342] on div "Artemeter + lumefantin 80/480mg (other brand)" at bounding box center [605, 319] width 245 height 50
type input "230.4"
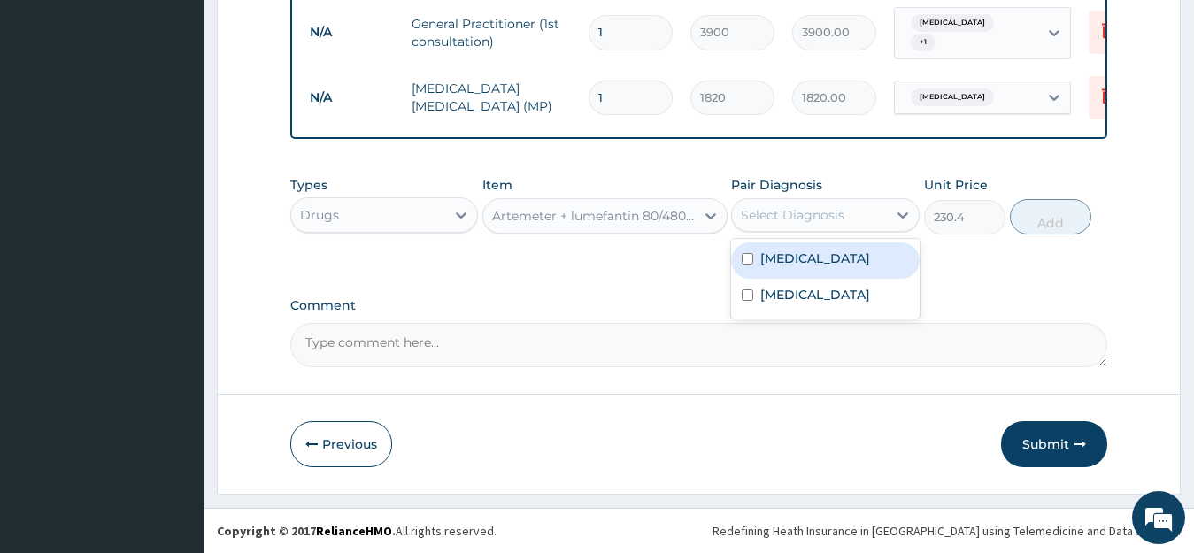
click at [814, 206] on div "Select Diagnosis" at bounding box center [793, 215] width 104 height 18
click at [770, 251] on label "Malaria" at bounding box center [816, 259] width 110 height 18
checkbox input "true"
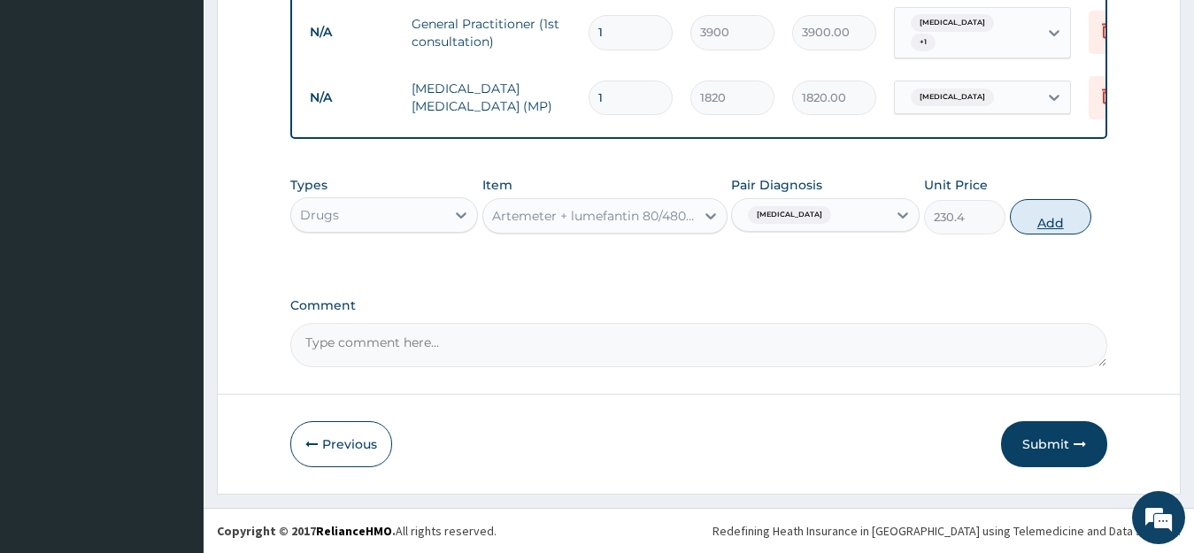
click at [1030, 220] on button "Add" at bounding box center [1050, 216] width 81 height 35
type input "0"
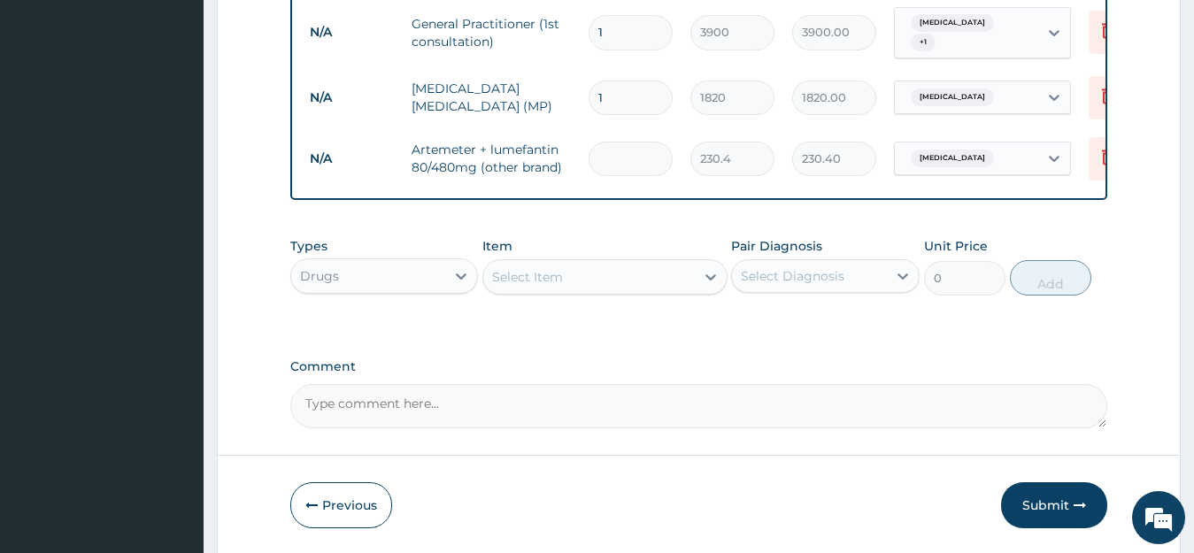
type input "0.00"
type input "6"
type input "1382.40"
type input "6"
click at [553, 274] on div "Select Item" at bounding box center [527, 277] width 71 height 18
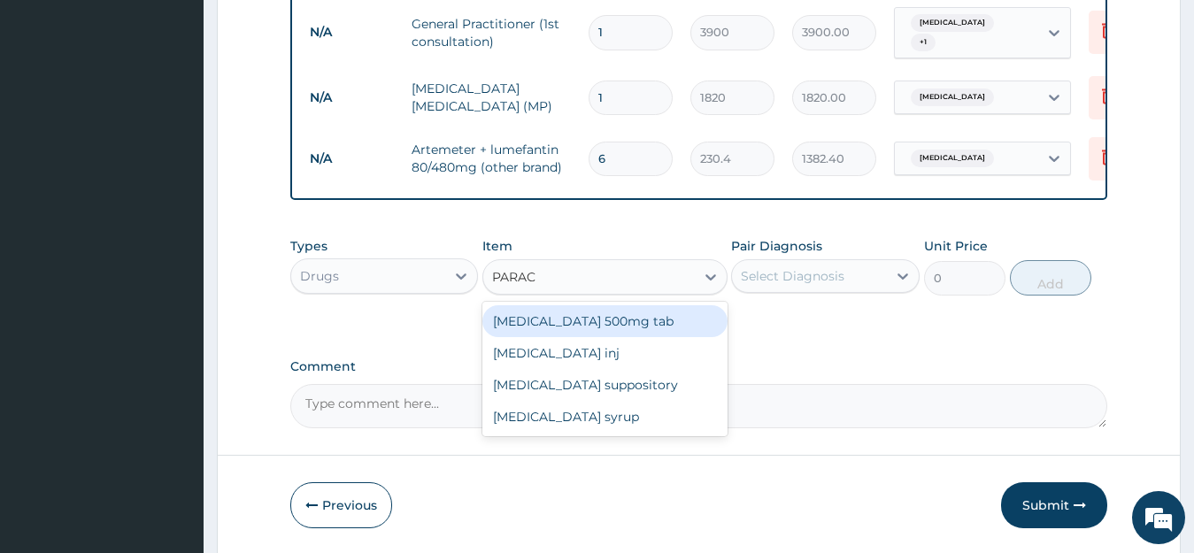
type input "PARACE"
click at [593, 312] on div "Paracetamol 500mg tab" at bounding box center [605, 321] width 245 height 32
type input "12"
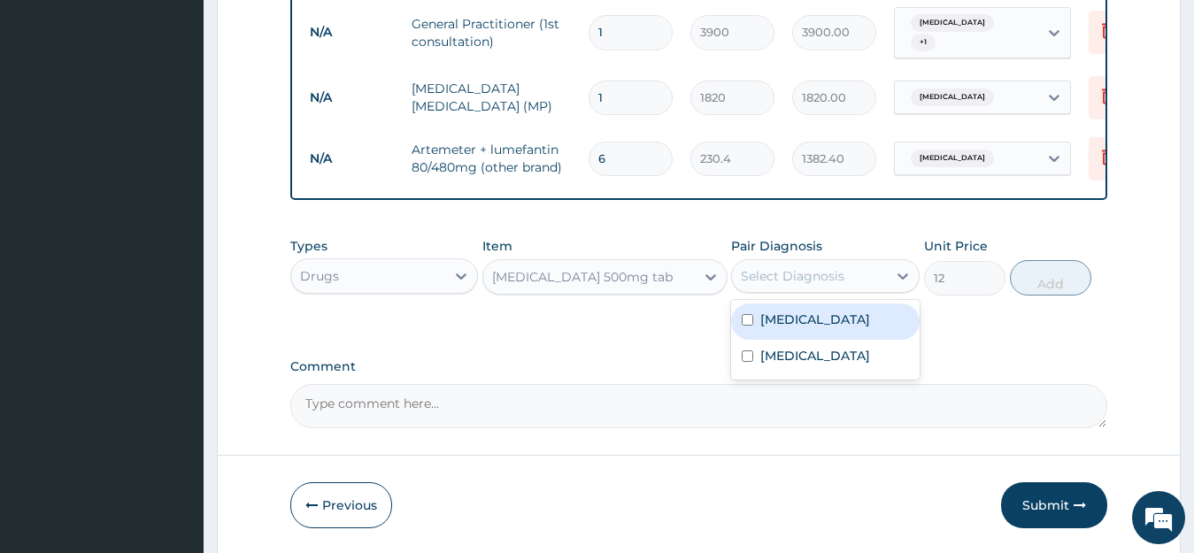
click at [851, 276] on div "Select Diagnosis" at bounding box center [809, 276] width 155 height 28
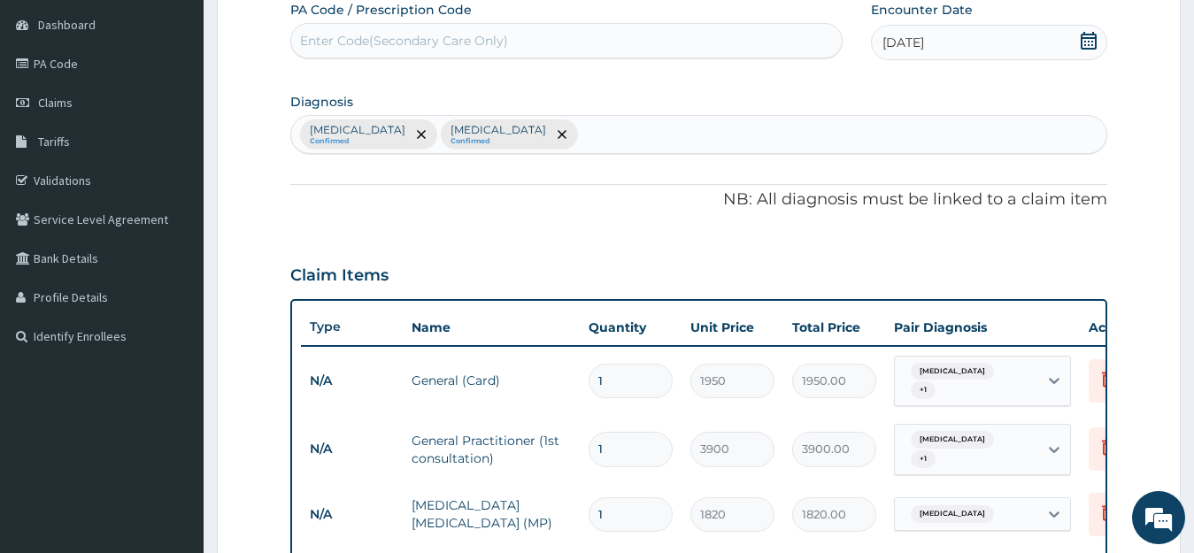
scroll to position [132, 0]
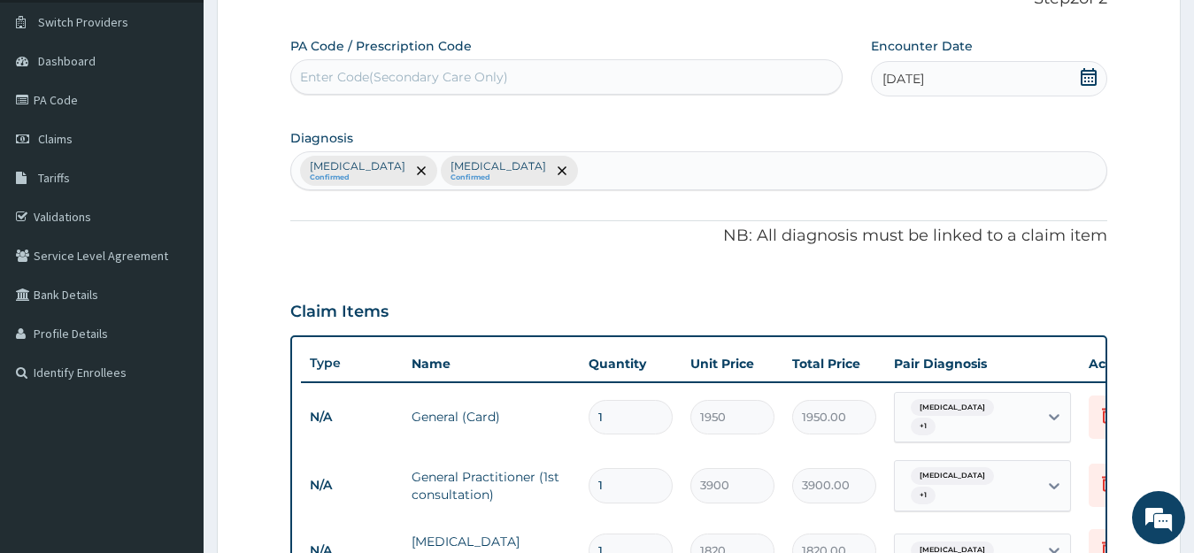
click at [624, 177] on div "Malaria Confirmed Upper respiratory infection Confirmed" at bounding box center [699, 170] width 816 height 37
type input "FEVER"
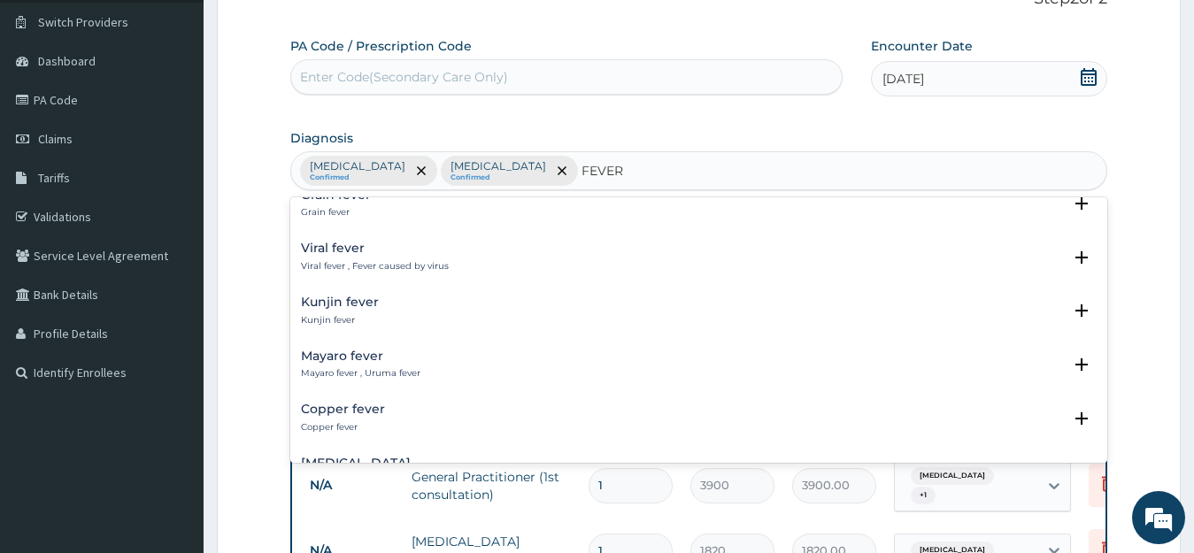
scroll to position [934, 0]
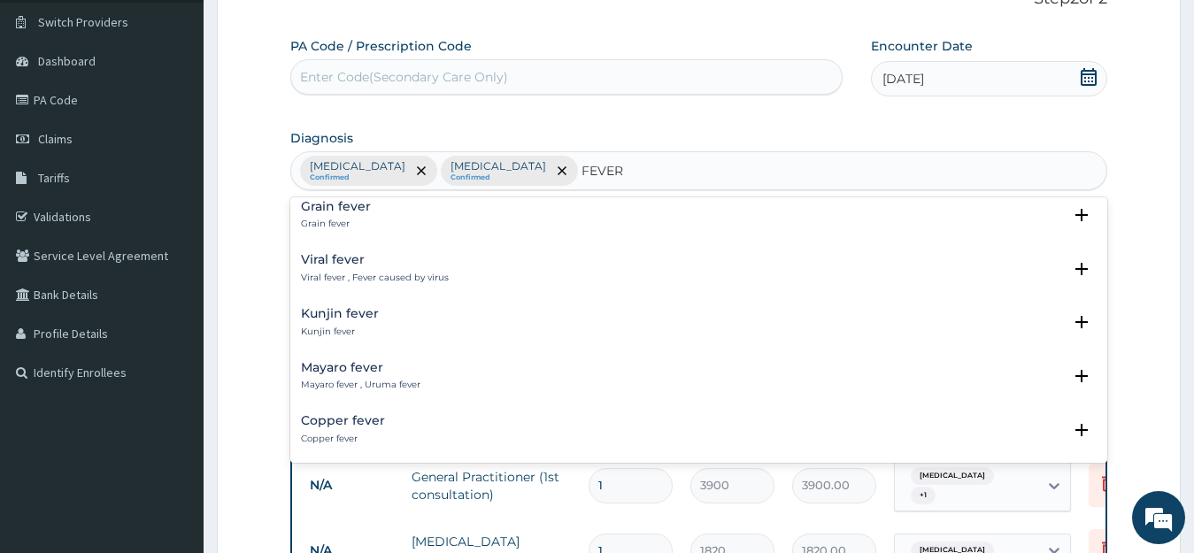
click at [360, 276] on p "Viral fever , Fever caused by virus" at bounding box center [375, 278] width 148 height 12
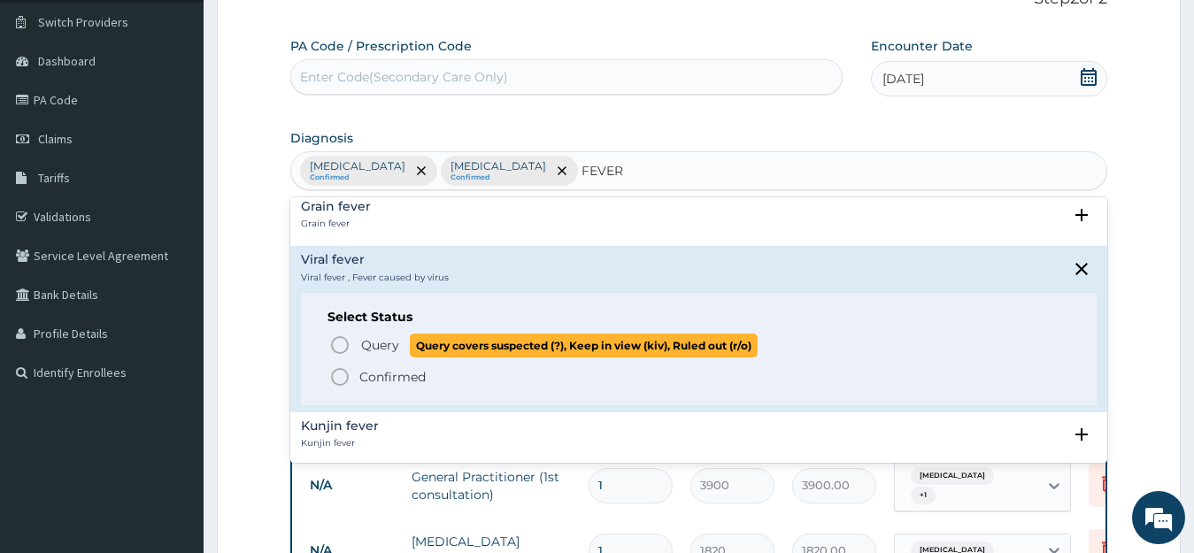
click at [338, 344] on icon "status option query" at bounding box center [339, 345] width 21 height 21
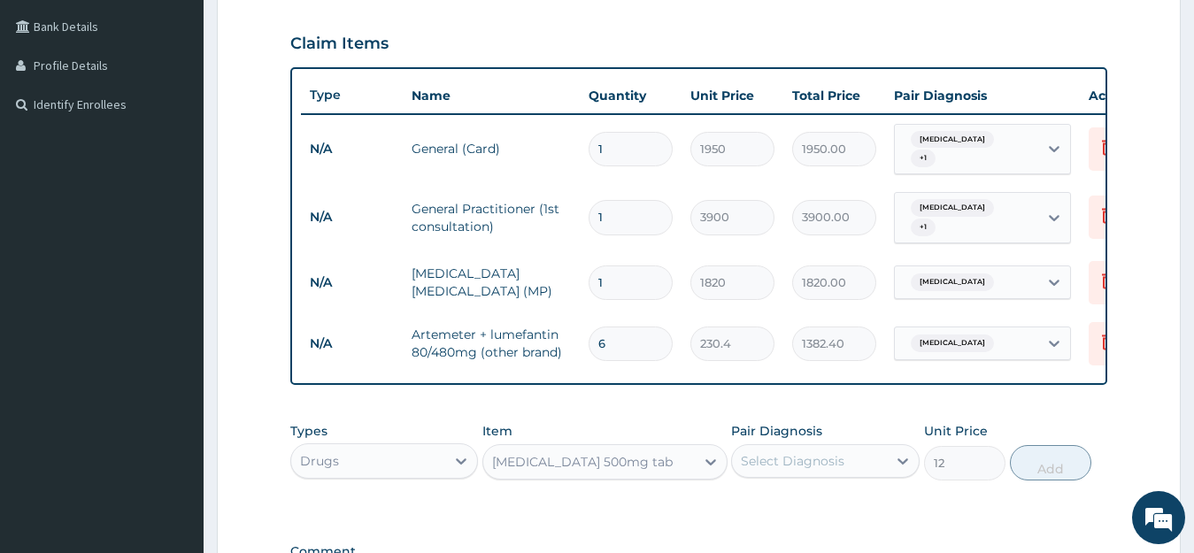
scroll to position [398, 0]
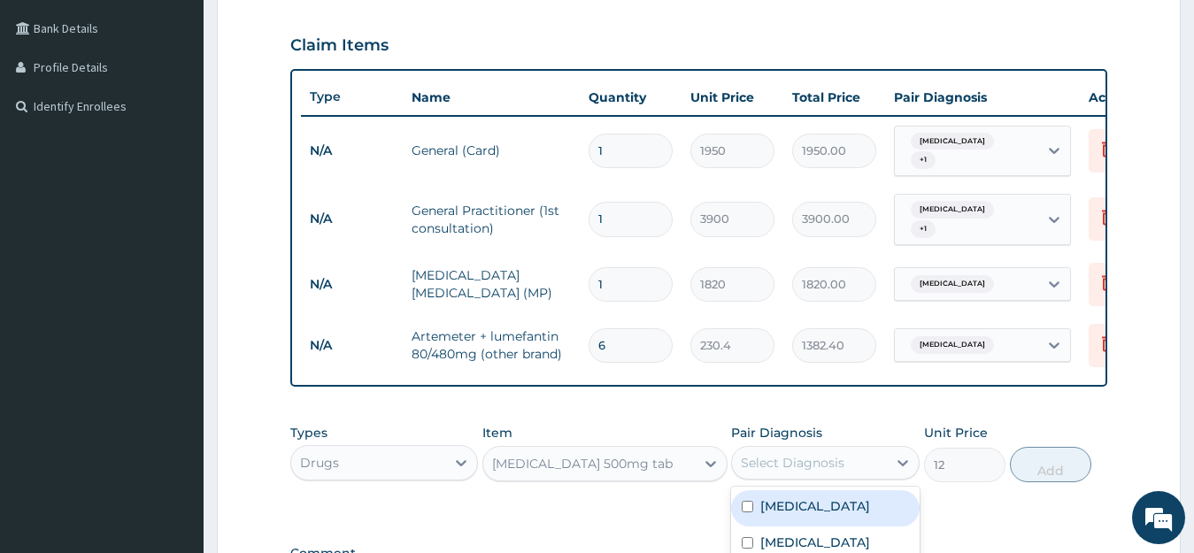
click at [799, 474] on div "Select Diagnosis" at bounding box center [809, 463] width 155 height 28
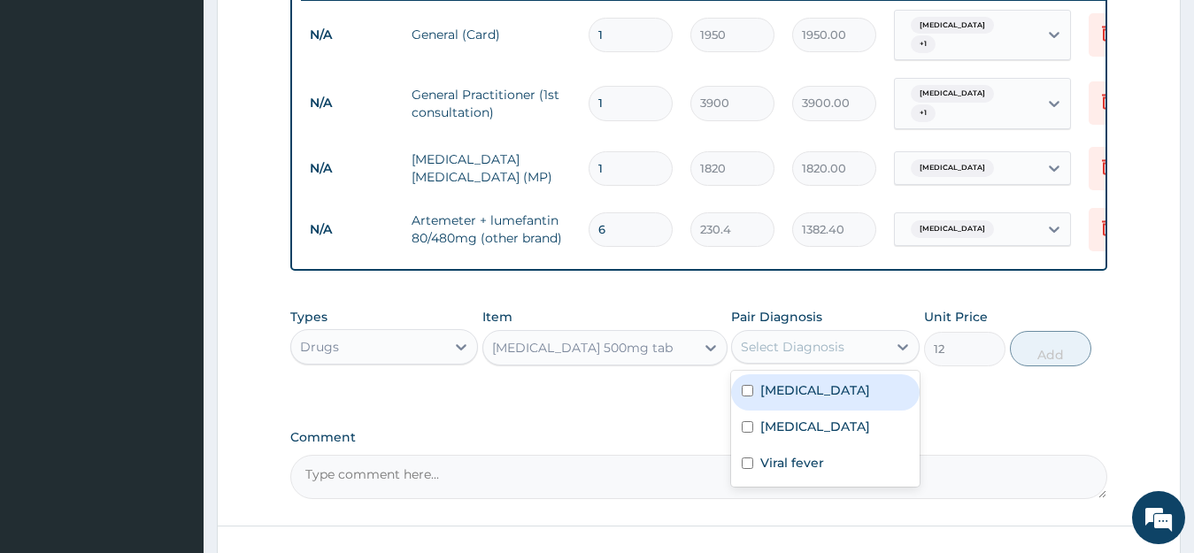
scroll to position [516, 0]
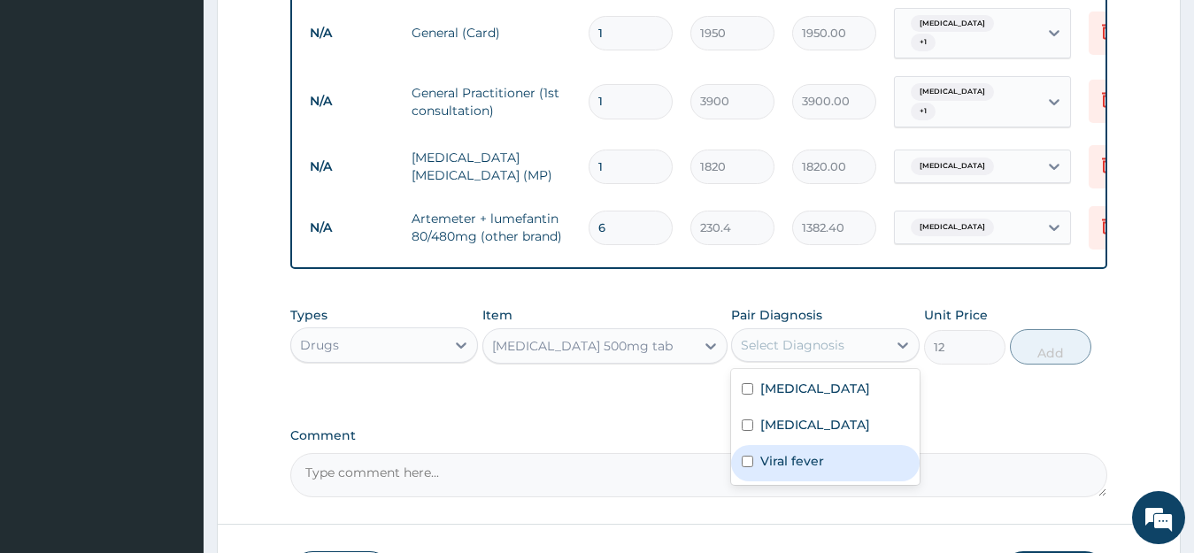
click at [768, 470] on label "Viral fever" at bounding box center [793, 461] width 64 height 18
checkbox input "true"
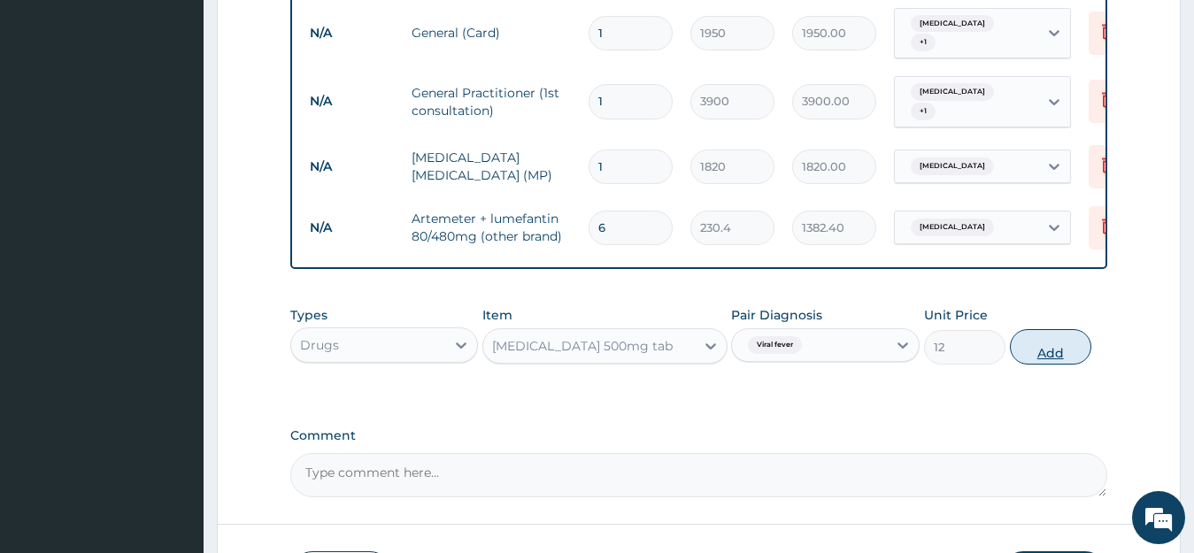
click at [1042, 349] on button "Add" at bounding box center [1050, 346] width 81 height 35
type input "0"
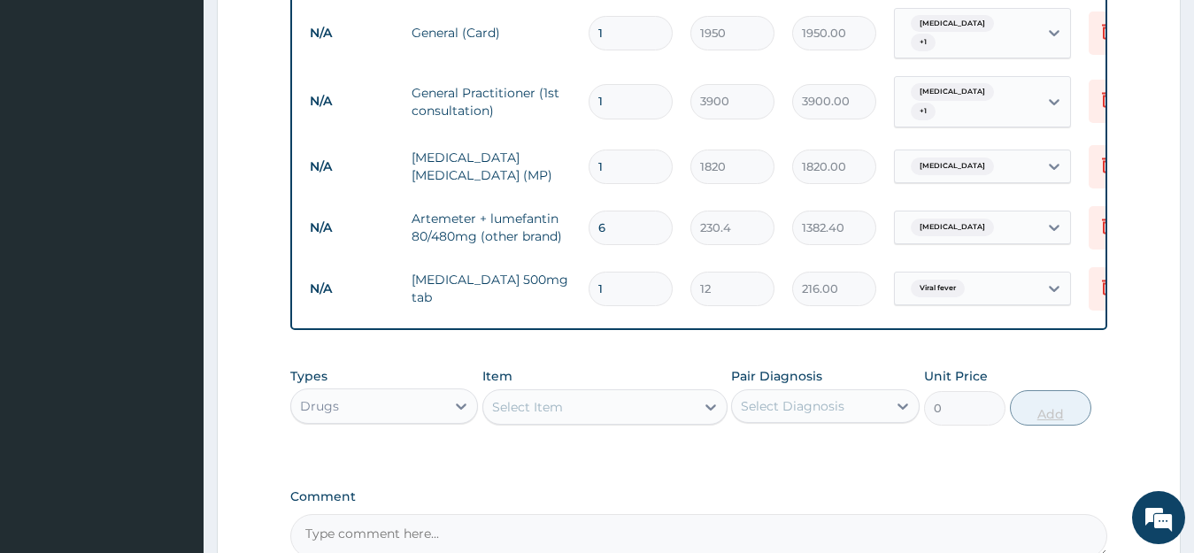
type input "18"
type input "216.00"
type input "18"
click at [436, 405] on div "Drugs" at bounding box center [368, 406] width 155 height 28
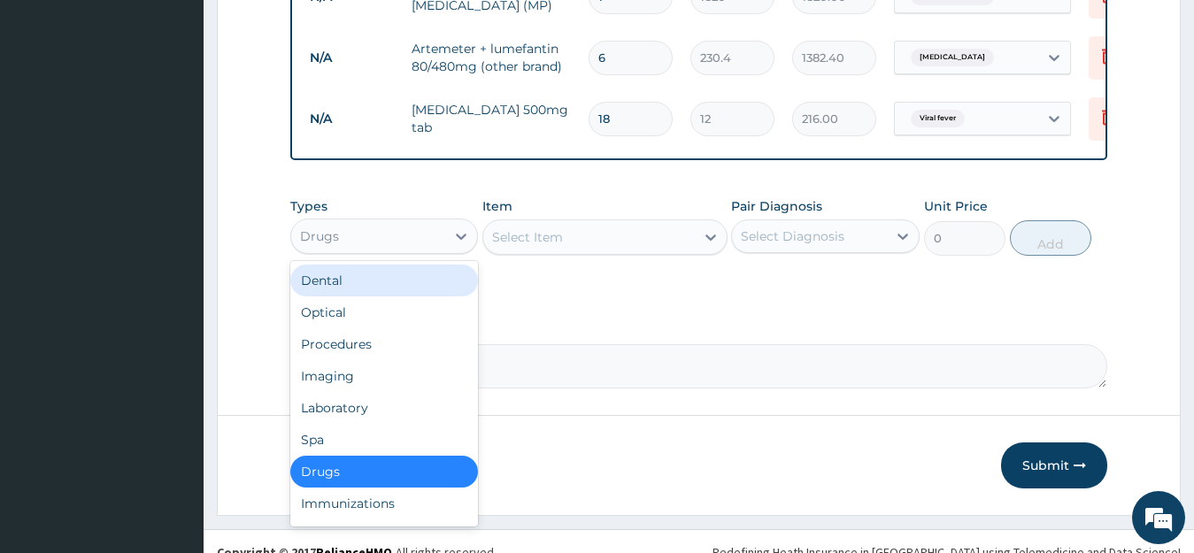
scroll to position [699, 0]
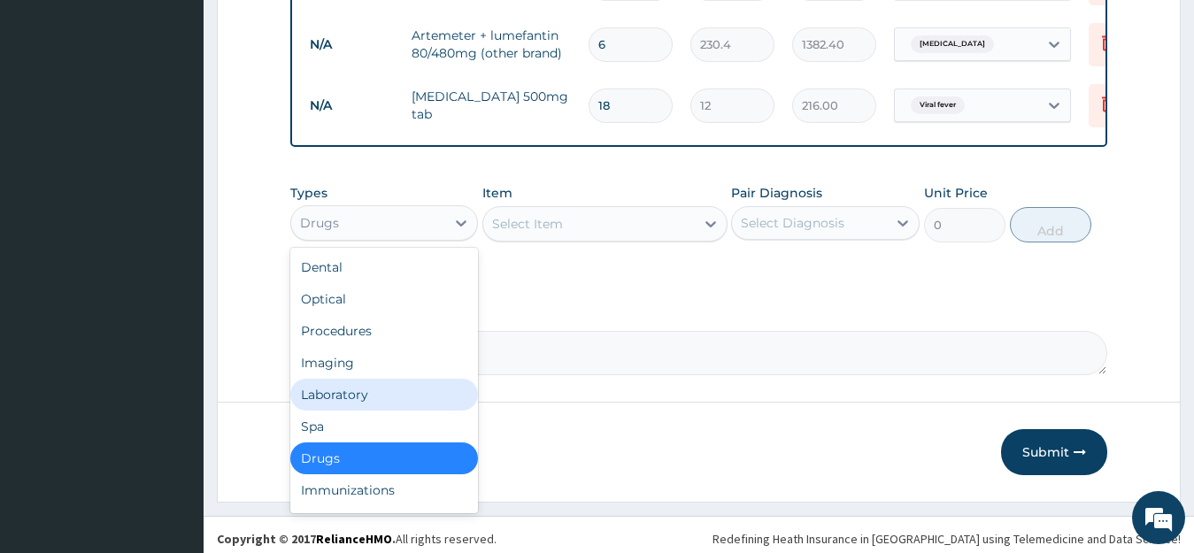
click at [386, 388] on div "Laboratory" at bounding box center [384, 395] width 189 height 32
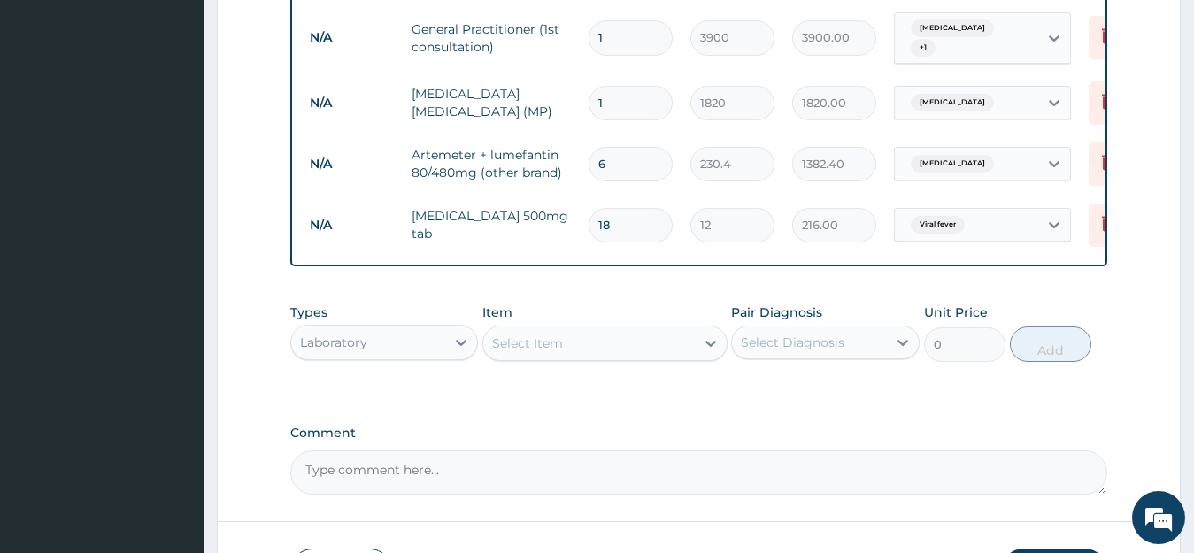
scroll to position [599, 0]
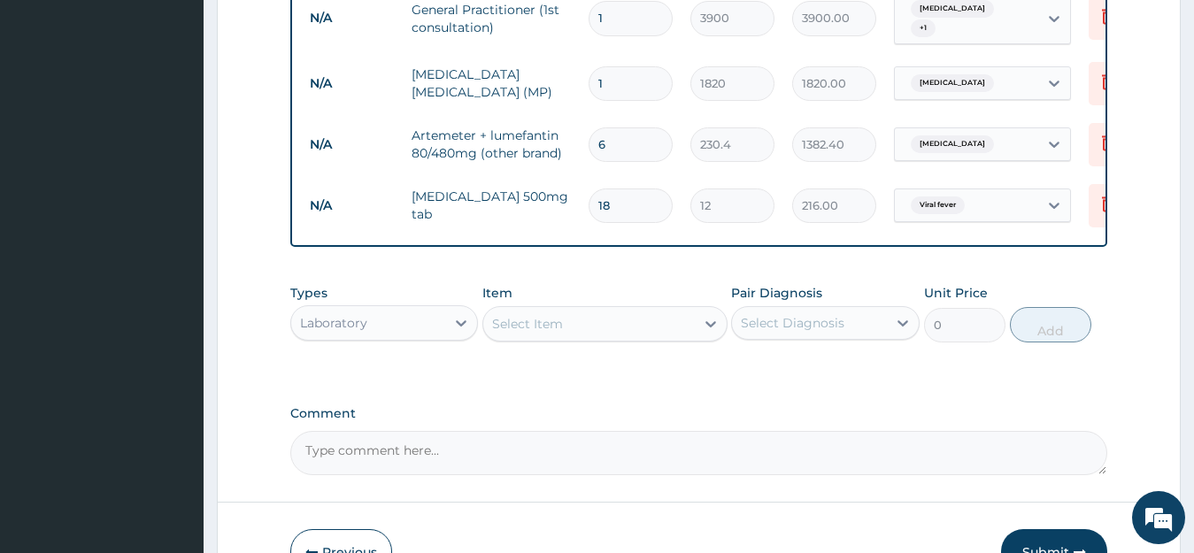
click at [591, 322] on div "Select Item" at bounding box center [589, 324] width 212 height 28
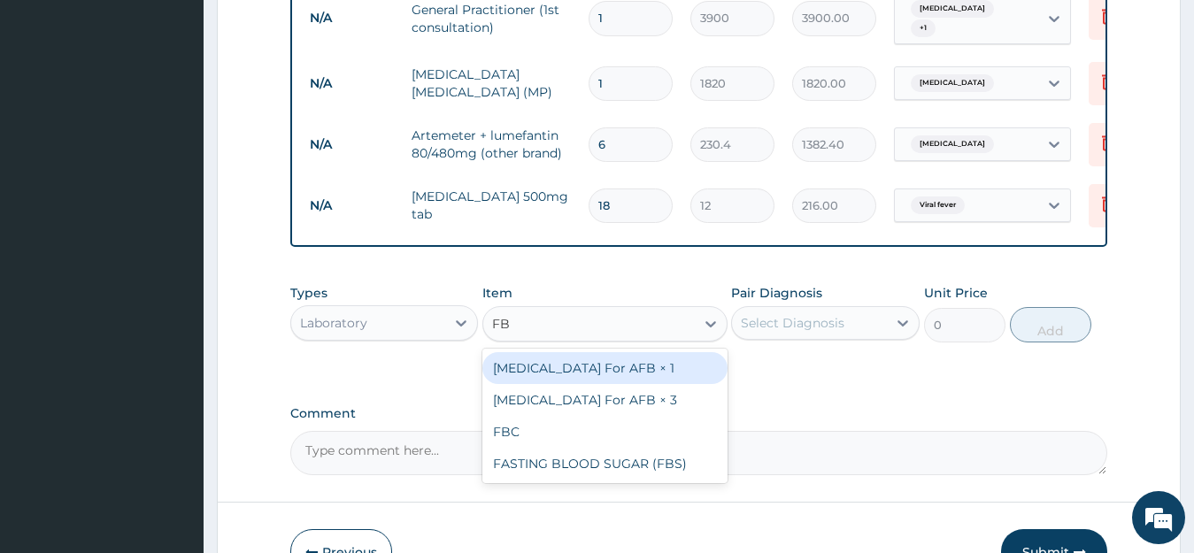
type input "FBC"
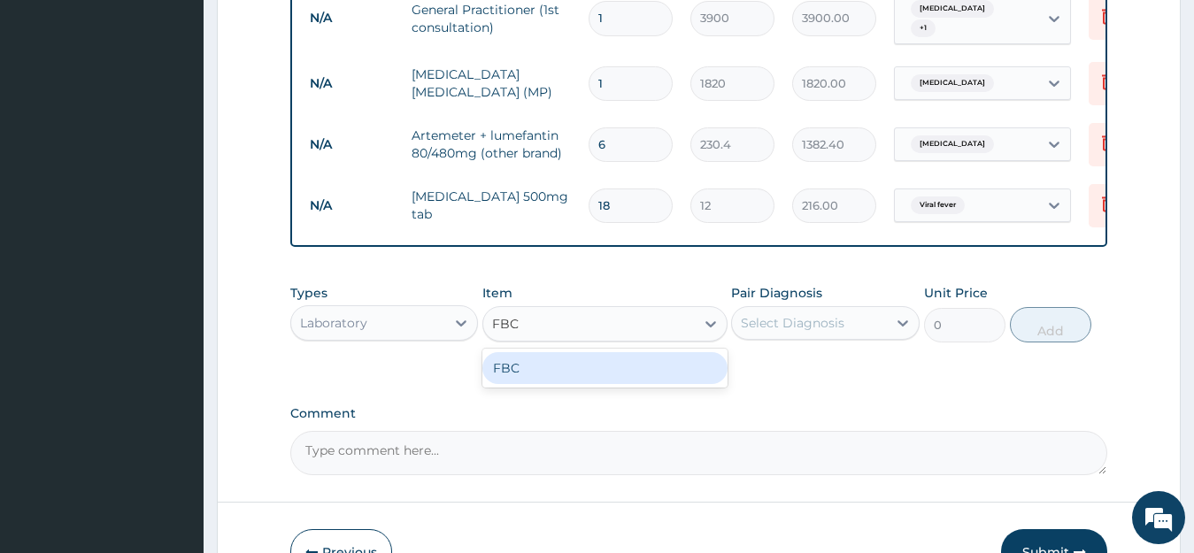
click at [565, 376] on div "FBC" at bounding box center [605, 368] width 245 height 32
type input "5200"
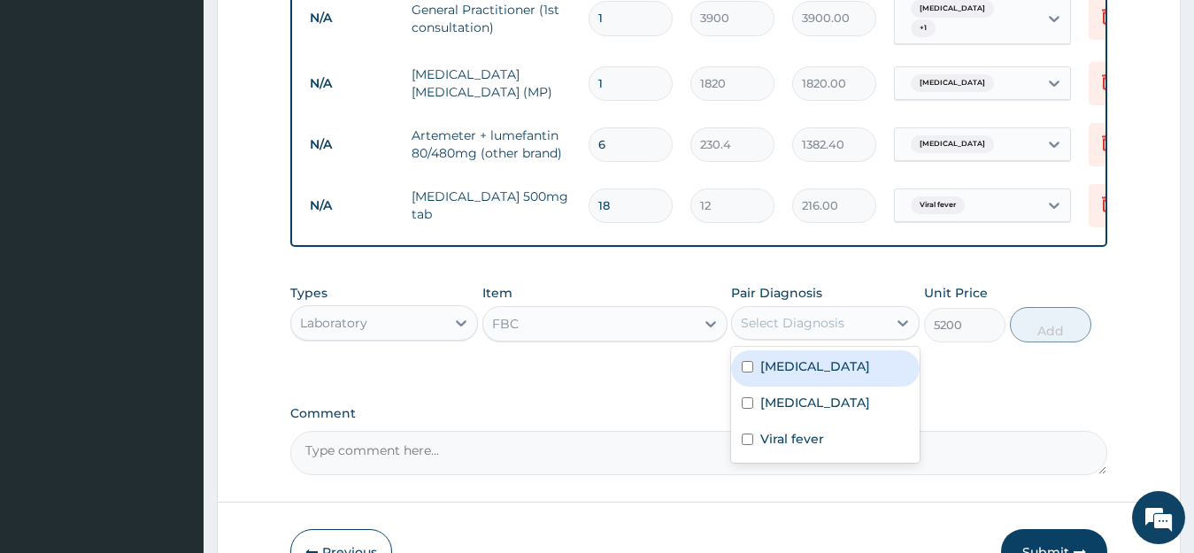
click at [846, 323] on div "Select Diagnosis" at bounding box center [809, 323] width 155 height 28
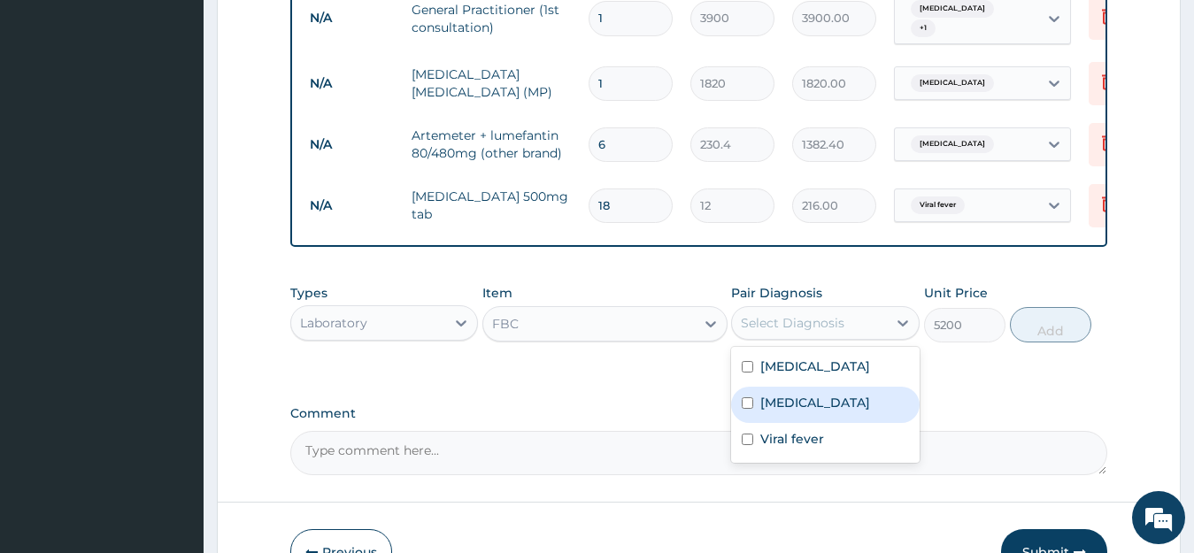
click at [778, 412] on label "Upper respiratory infection" at bounding box center [816, 403] width 110 height 18
checkbox input "true"
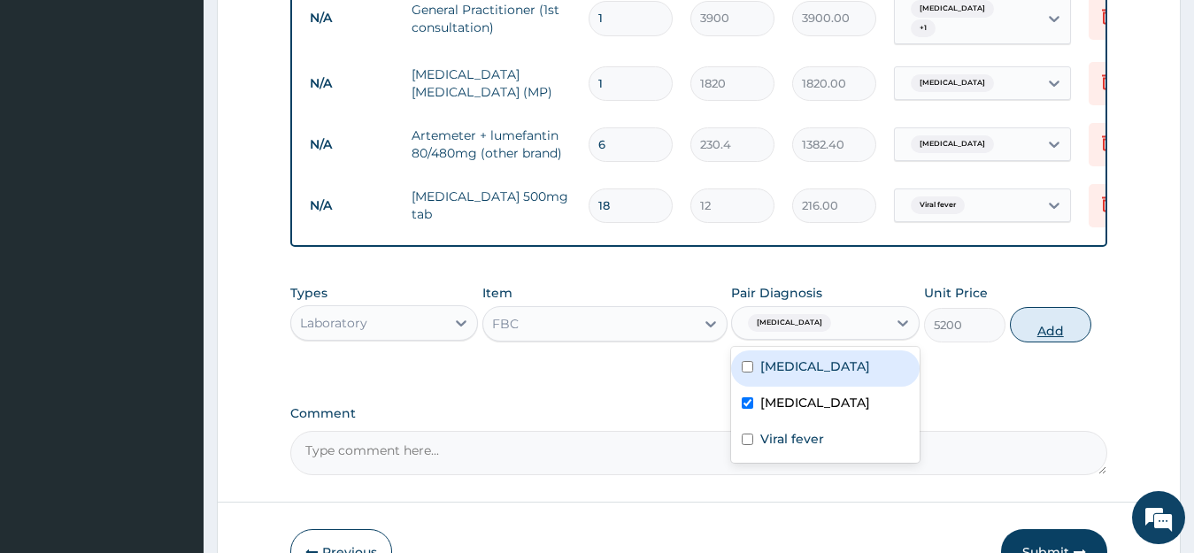
click at [1050, 329] on button "Add" at bounding box center [1050, 324] width 81 height 35
type input "0"
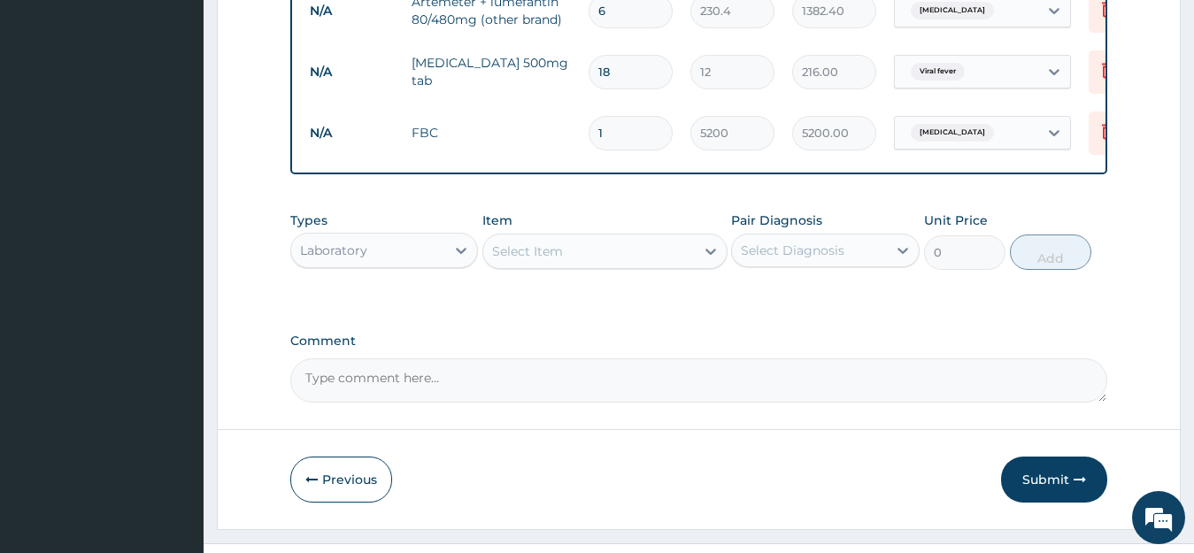
scroll to position [768, 0]
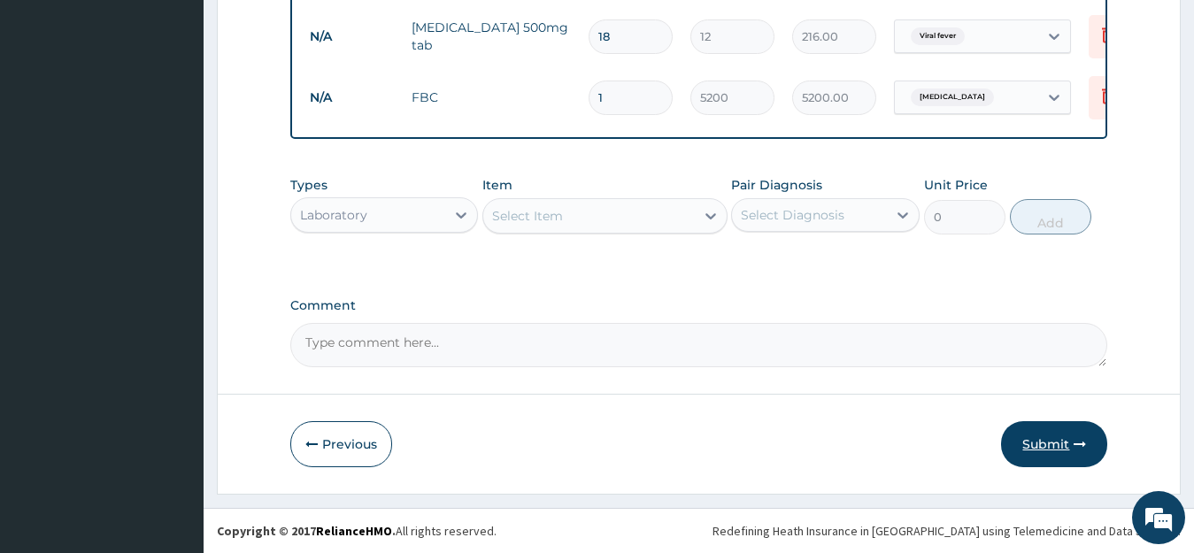
click at [1045, 448] on button "Submit" at bounding box center [1054, 444] width 106 height 46
